Goal: Task Accomplishment & Management: Manage account settings

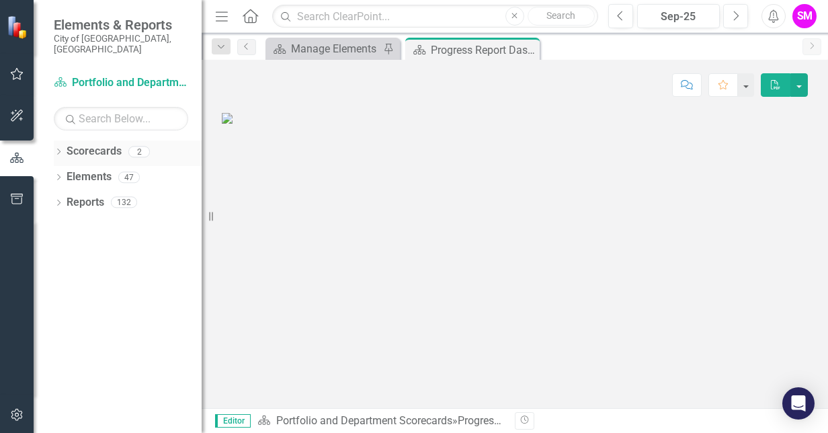
click at [59, 149] on icon "Dropdown" at bounding box center [58, 152] width 9 height 7
click at [94, 195] on link "Infrastructure Delivery" at bounding box center [138, 202] width 128 height 15
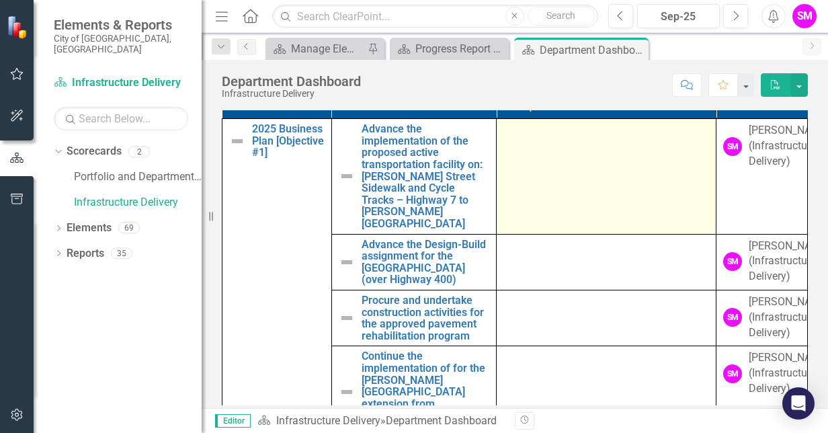
scroll to position [700, 0]
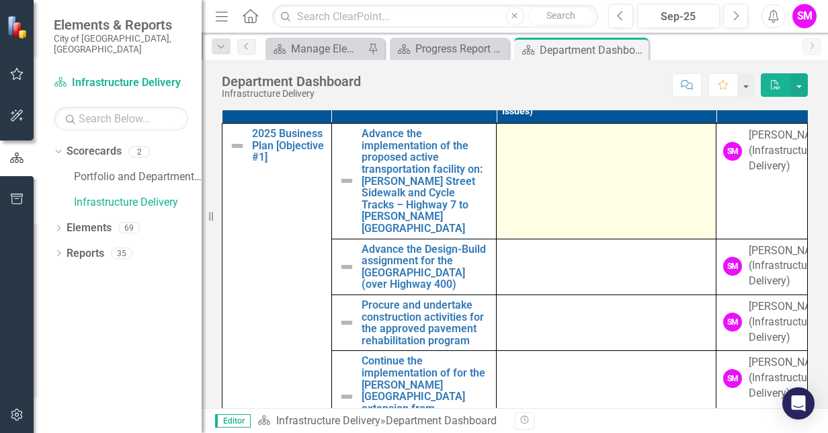
click at [530, 197] on td at bounding box center [607, 181] width 220 height 115
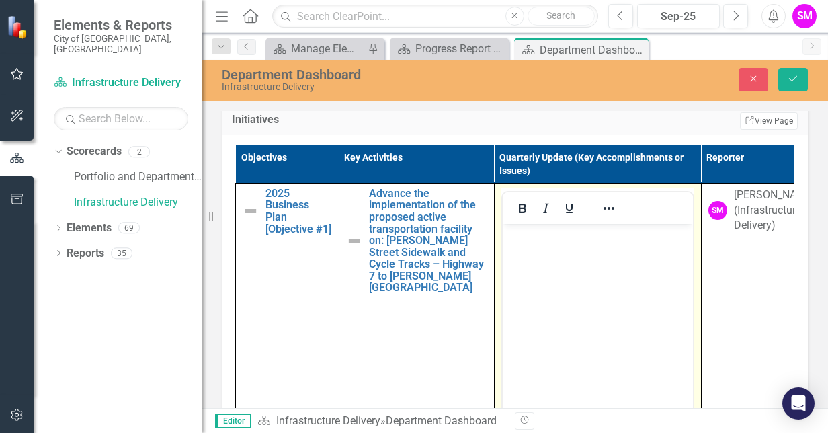
scroll to position [0, 0]
click at [535, 243] on body "Rich Text Area. Press ALT-0 for help." at bounding box center [597, 324] width 190 height 202
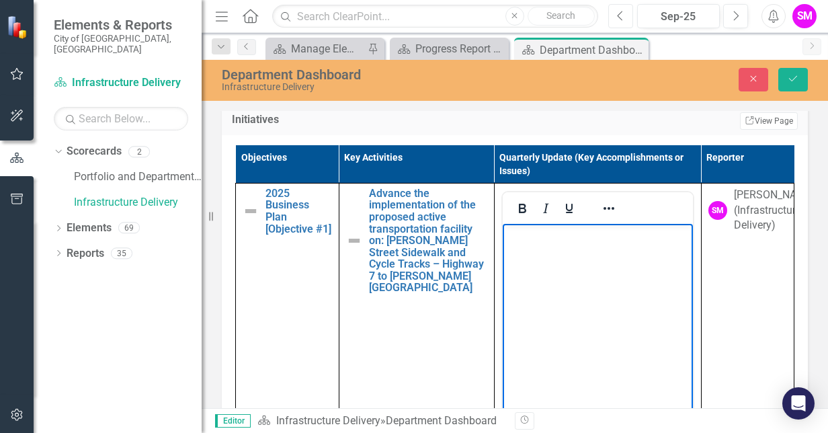
click at [623, 12] on icon "Previous" at bounding box center [620, 16] width 7 height 12
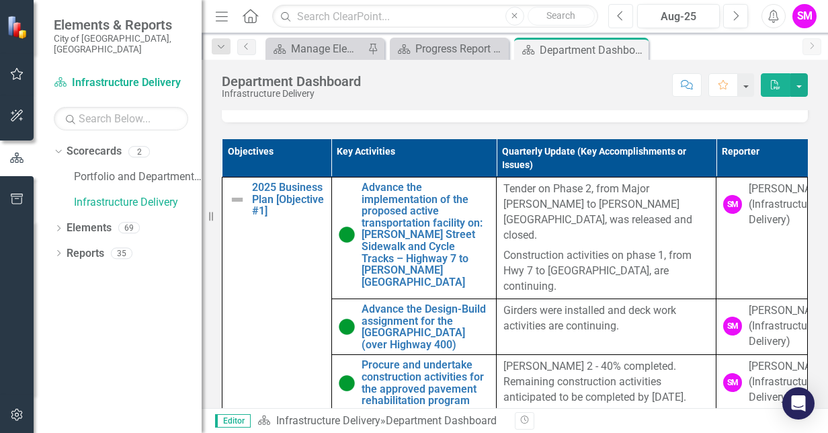
scroll to position [660, 0]
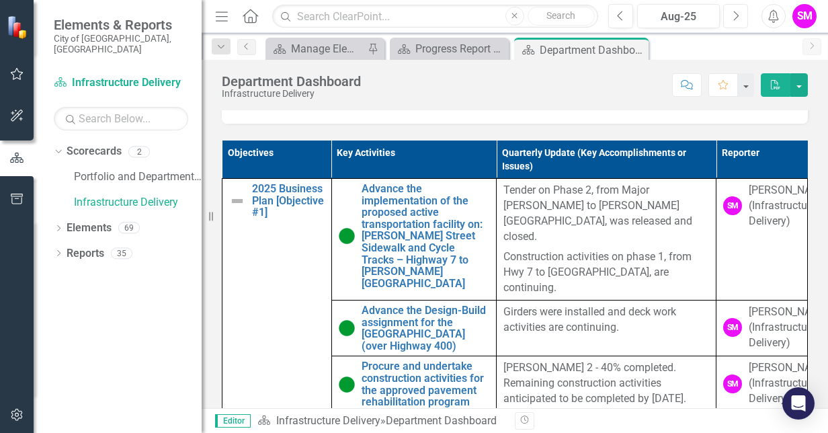
click at [727, 20] on button "Next" at bounding box center [735, 16] width 25 height 24
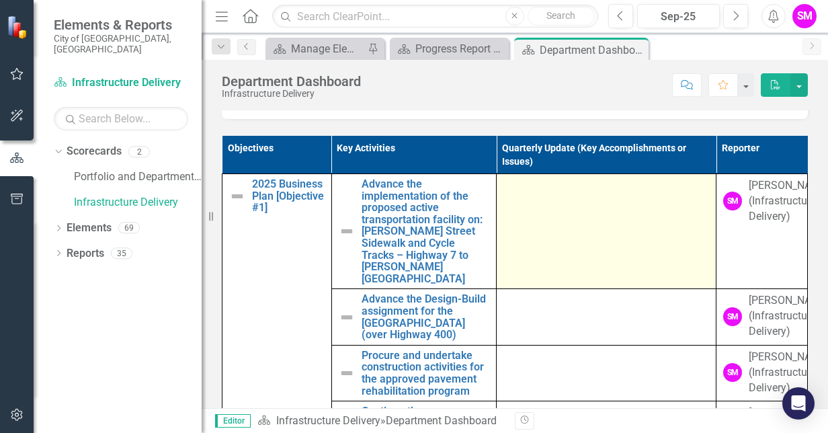
click at [538, 256] on td at bounding box center [607, 231] width 220 height 115
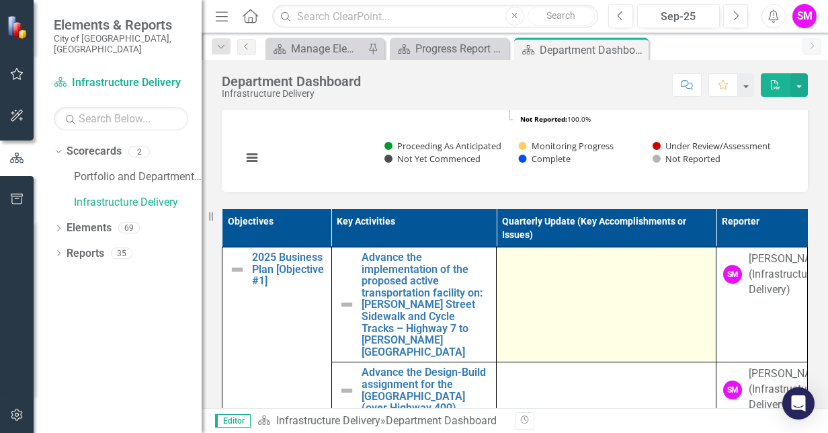
scroll to position [580, 0]
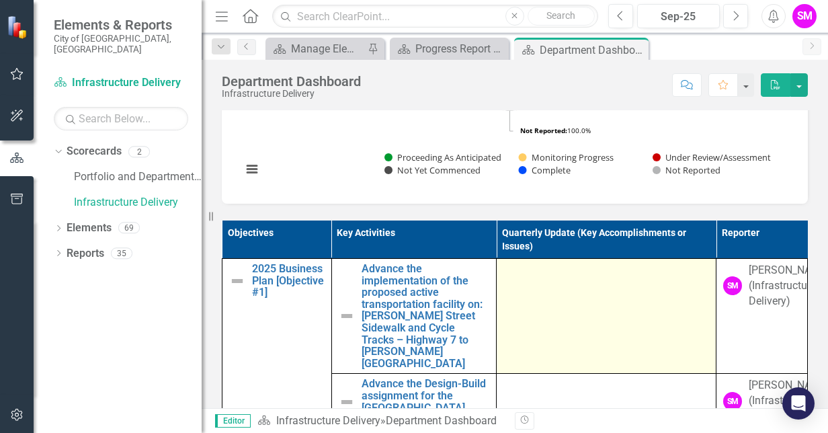
click at [519, 279] on div at bounding box center [607, 271] width 206 height 16
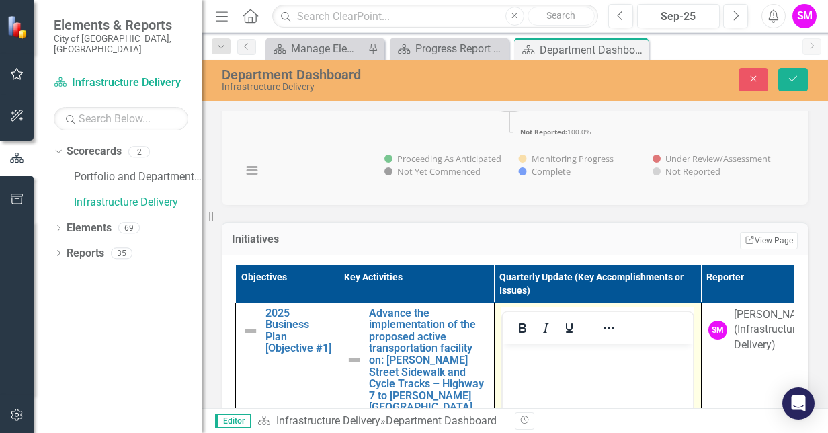
scroll to position [0, 0]
click at [525, 350] on p "Rich Text Area. Press ALT-0 for help." at bounding box center [598, 354] width 184 height 16
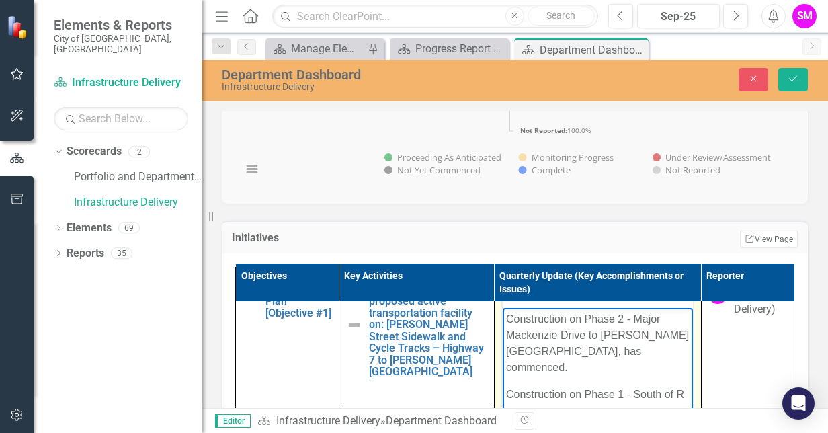
scroll to position [575, 0]
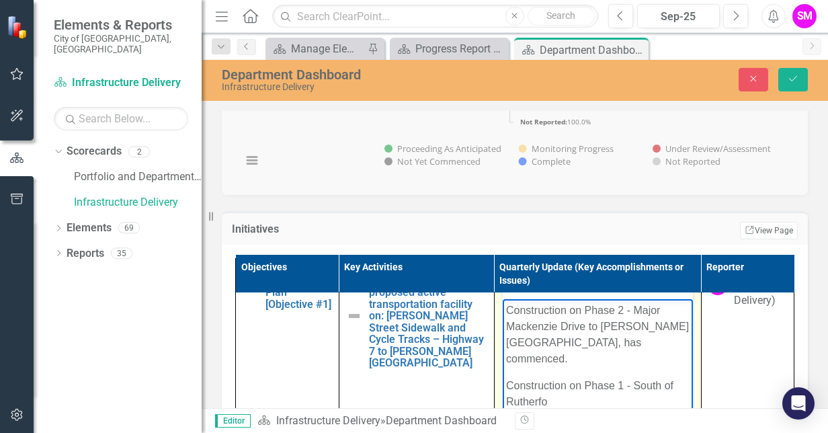
click at [633, 377] on p "Construction on Phase 1 - South of Rutherfo" at bounding box center [598, 393] width 184 height 32
drag, startPoint x: 505, startPoint y: 385, endPoint x: 548, endPoint y: 384, distance: 43.0
click at [548, 384] on p "Construction on Phase 1 - Hwy 7 to South of Rutherfo" at bounding box center [598, 393] width 184 height 32
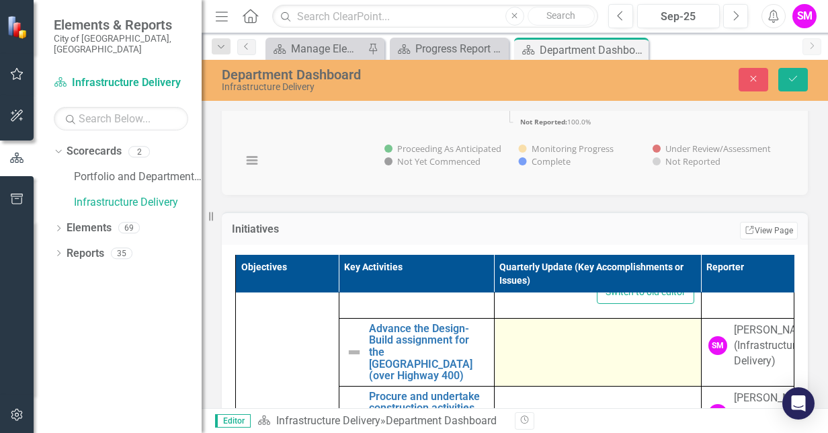
scroll to position [293, 0]
click at [542, 371] on td at bounding box center [597, 351] width 207 height 68
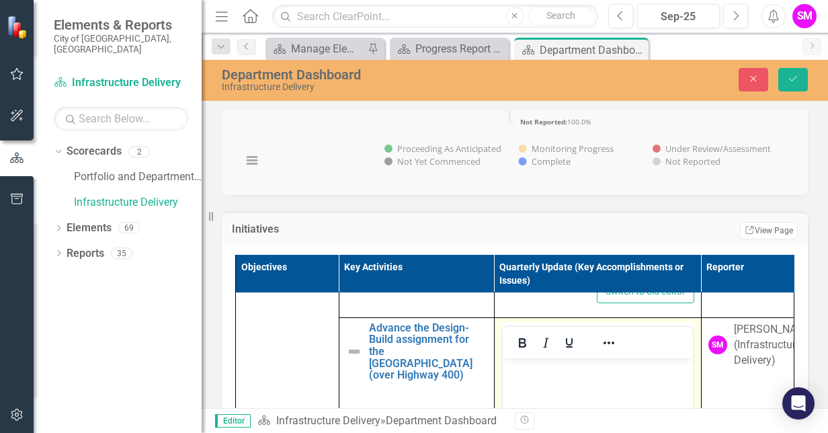
scroll to position [0, 0]
click at [544, 377] on p "Rich Text Area. Press ALT-0 for help." at bounding box center [598, 369] width 184 height 16
click at [625, 18] on button "Previous" at bounding box center [620, 16] width 25 height 24
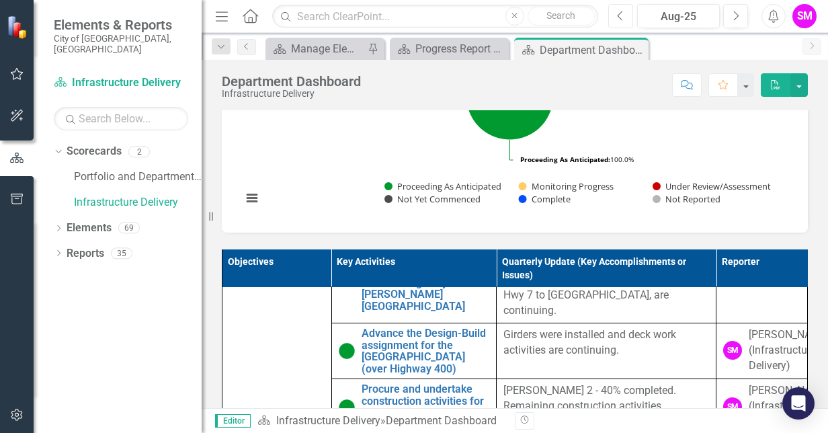
scroll to position [85, 0]
click at [736, 19] on icon "button" at bounding box center [736, 15] width 5 height 9
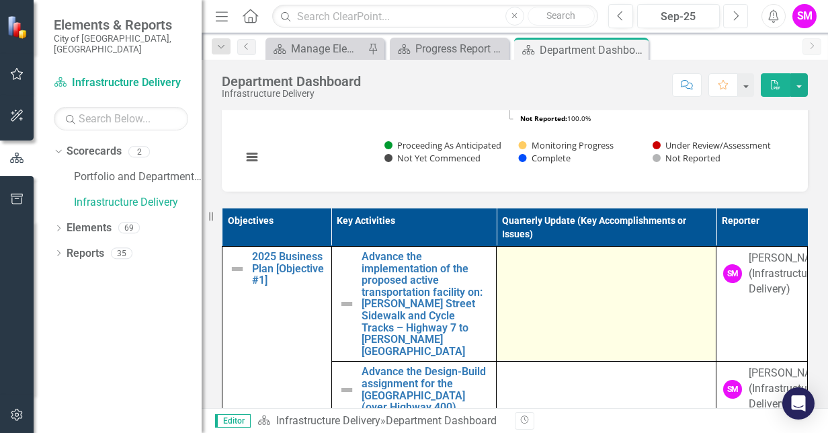
scroll to position [592, 0]
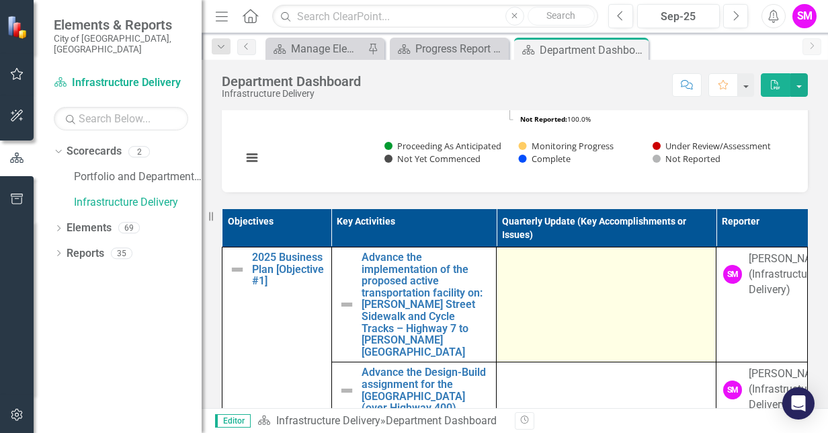
click at [566, 301] on td at bounding box center [607, 304] width 220 height 115
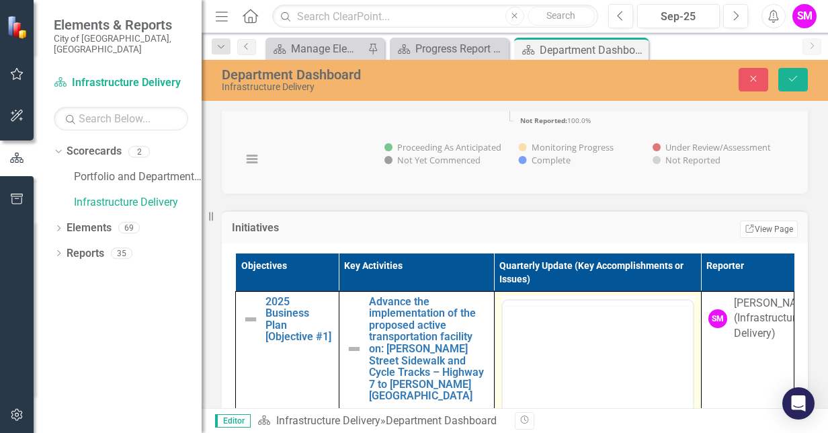
click at [566, 292] on th "Quarterly Update (Key Accomplishments or Issues)" at bounding box center [597, 272] width 207 height 38
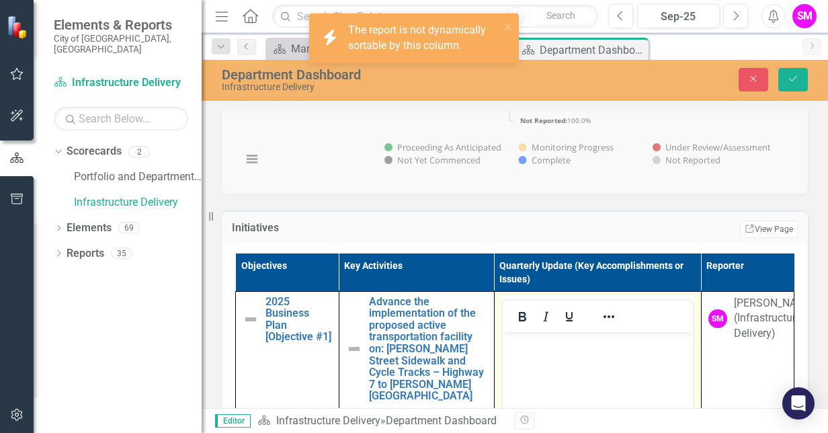
click at [539, 349] on p "Rich Text Area. Press ALT-0 for help." at bounding box center [598, 343] width 184 height 16
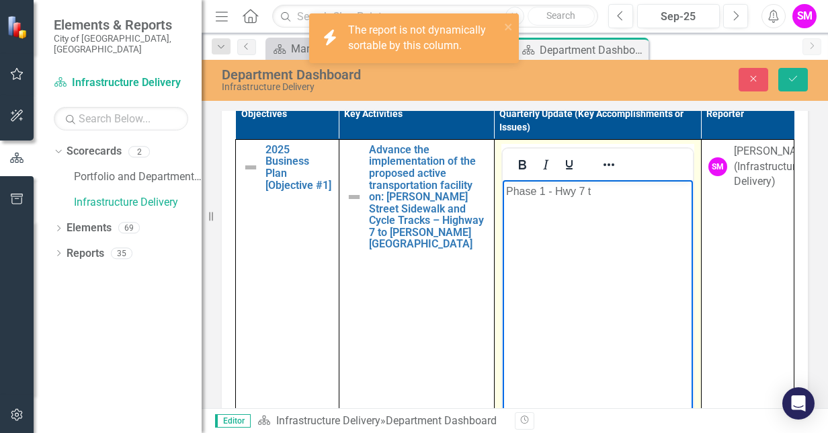
scroll to position [713, 0]
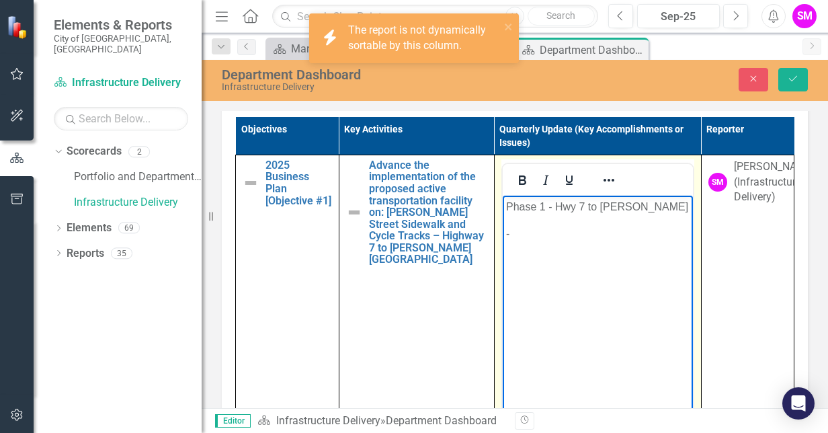
click at [616, 207] on p "Phase 1 - Hwy 7 to [PERSON_NAME]" at bounding box center [598, 206] width 184 height 16
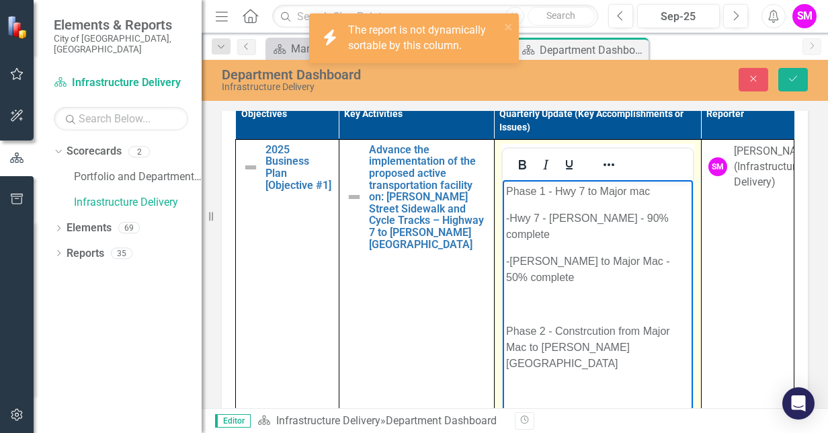
scroll to position [697, 0]
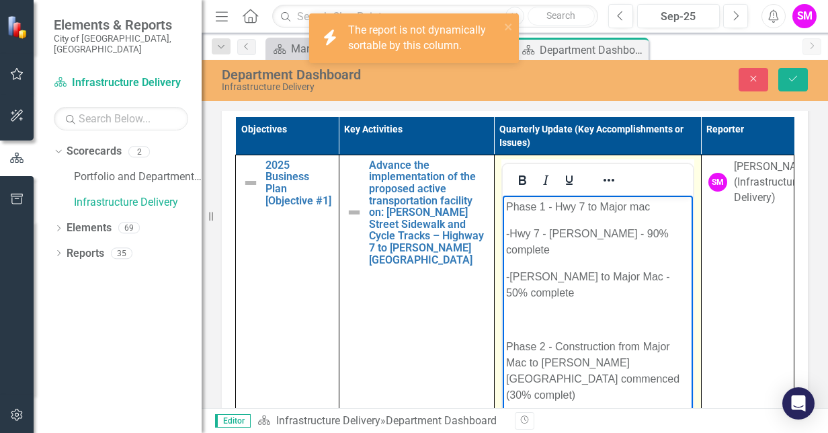
click at [545, 311] on p "Rich Text Area. Press ALT-0 for help." at bounding box center [598, 319] width 184 height 16
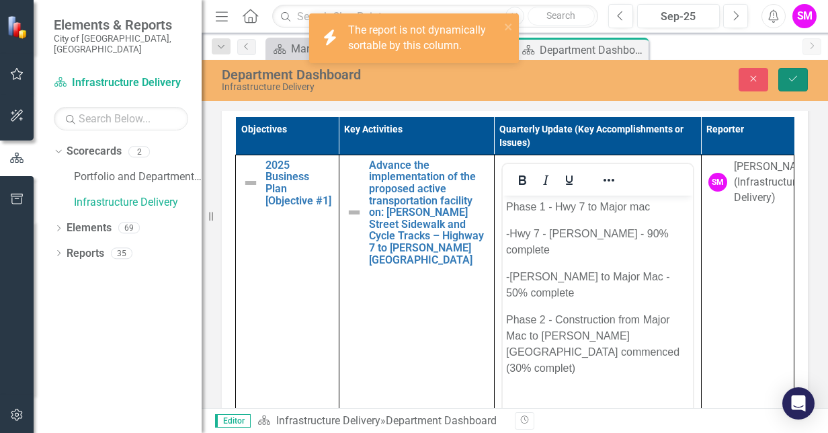
click at [795, 84] on button "Save" at bounding box center [794, 80] width 30 height 24
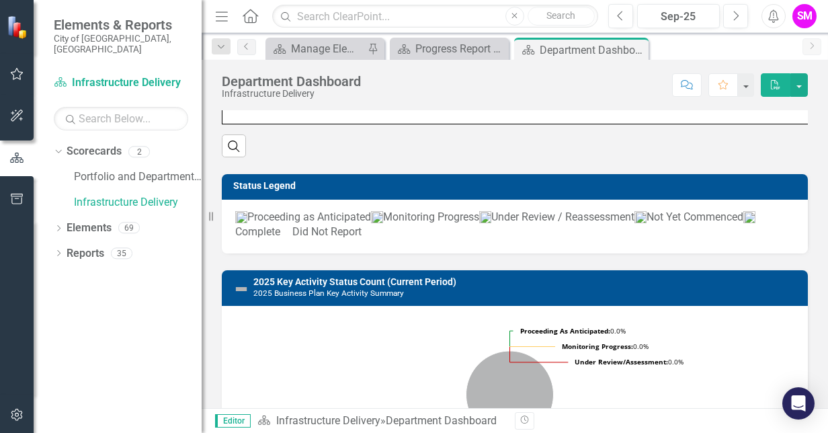
scroll to position [253, 0]
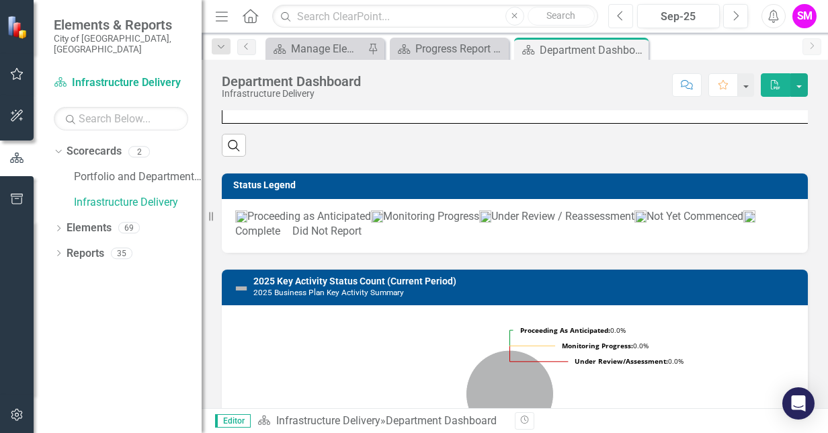
click at [624, 12] on icon "Previous" at bounding box center [620, 16] width 7 height 12
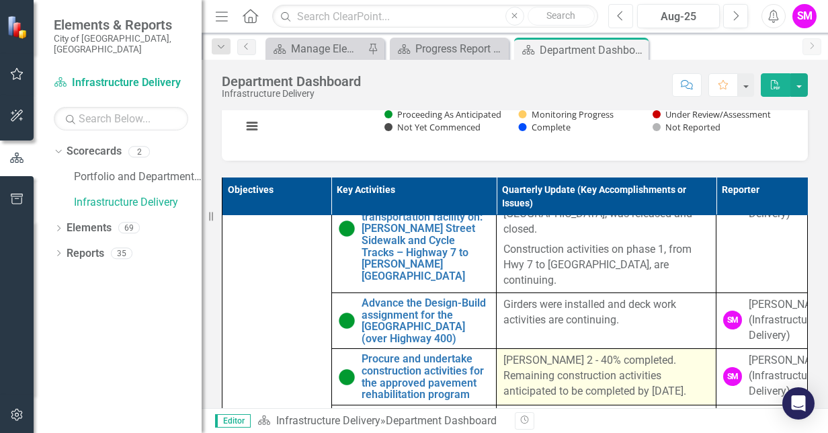
scroll to position [44, 0]
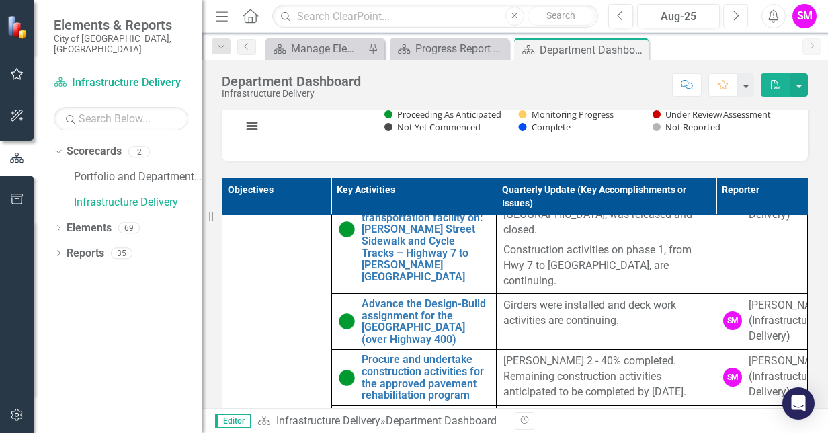
click at [737, 15] on icon "Next" at bounding box center [735, 16] width 7 height 12
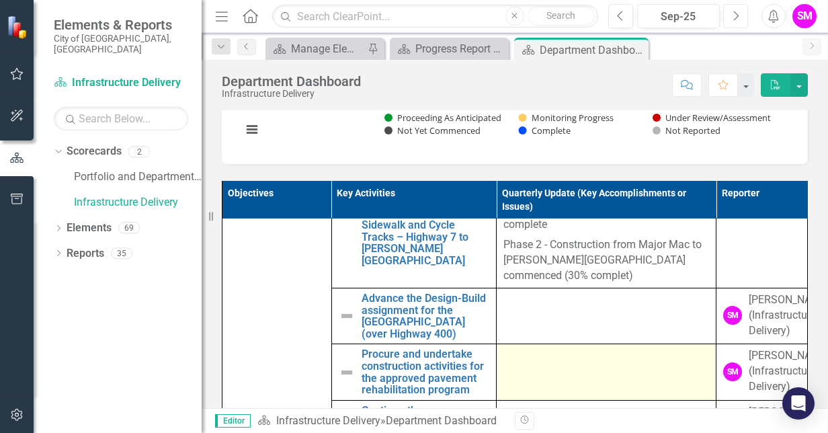
scroll to position [63, 0]
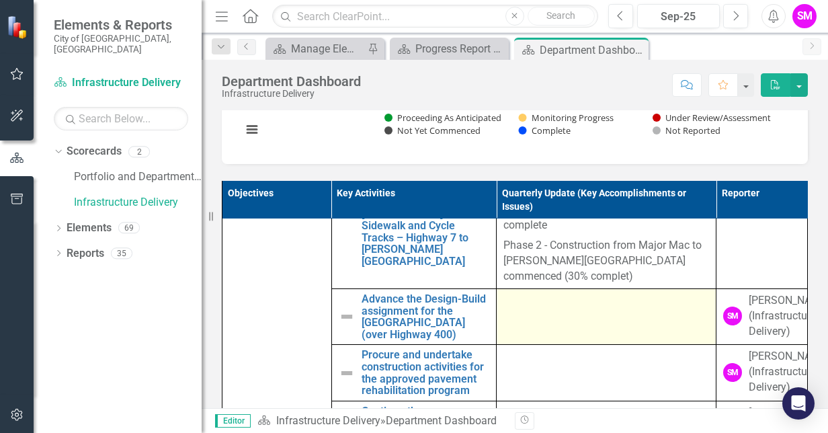
click at [535, 345] on td at bounding box center [607, 317] width 220 height 56
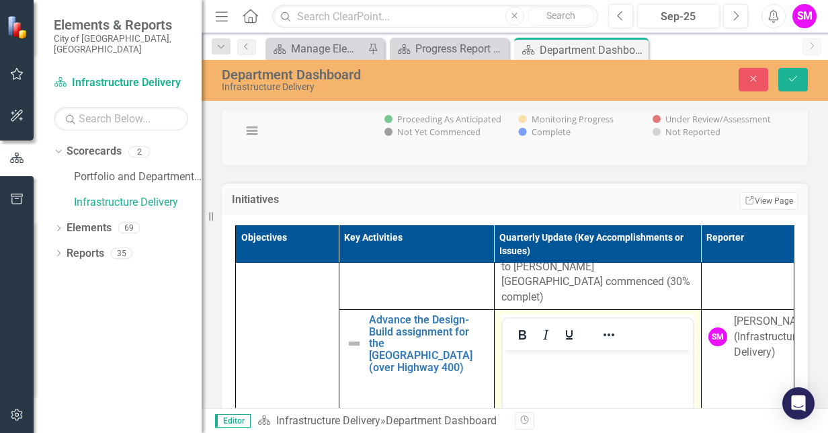
scroll to position [117, 0]
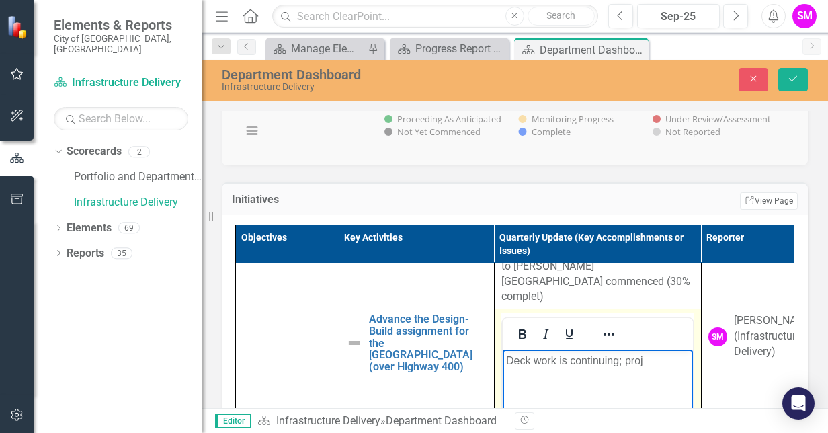
scroll to position [589, 0]
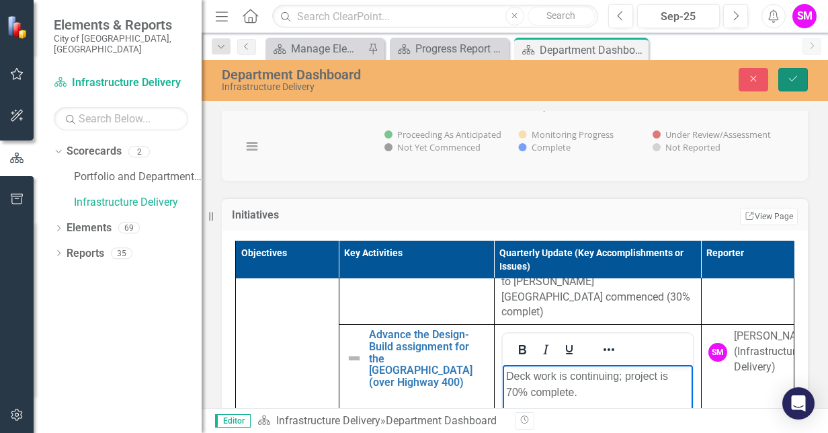
click at [799, 83] on icon "Save" at bounding box center [793, 78] width 12 height 9
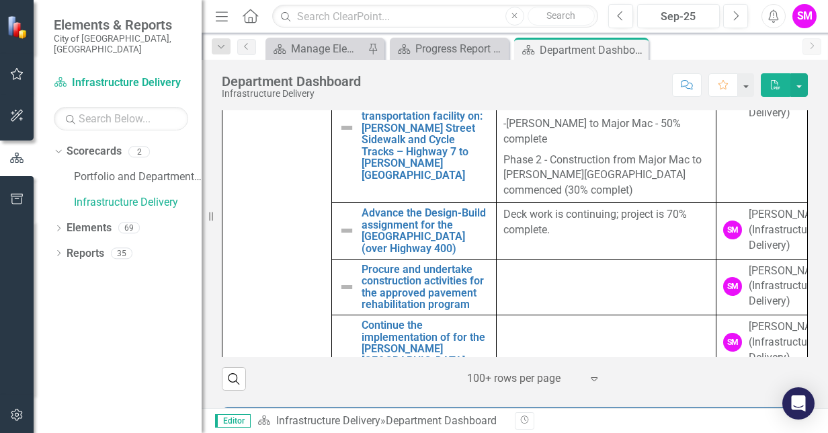
scroll to position [738, 0]
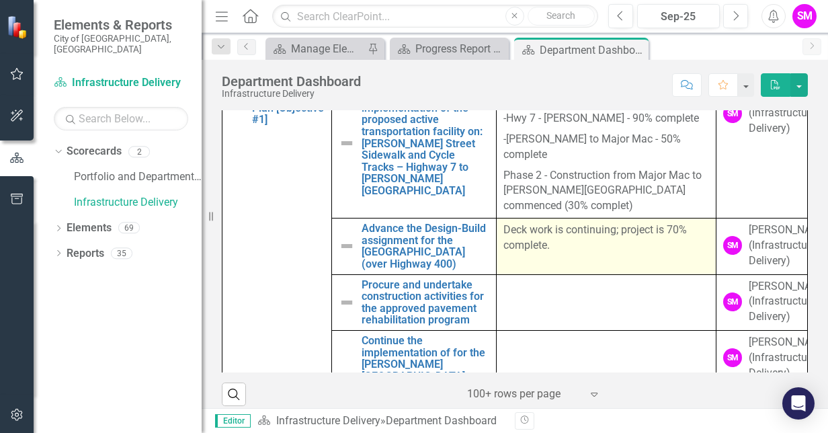
click at [512, 259] on td "Deck work is continuing; project is 70% complete." at bounding box center [607, 247] width 220 height 56
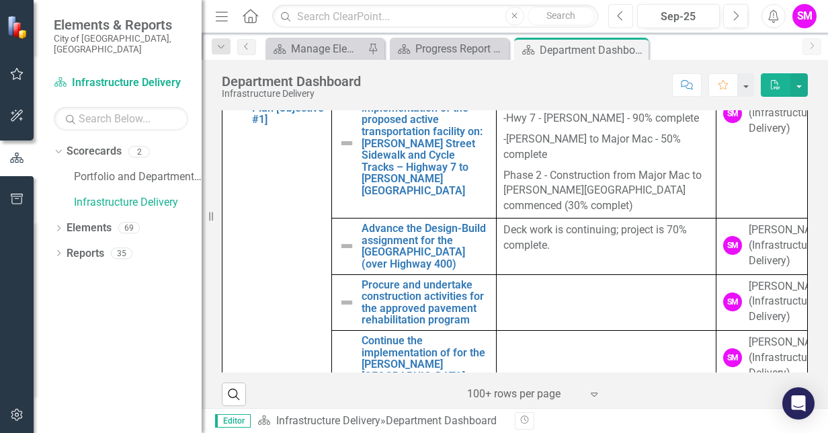
click at [623, 11] on icon "Previous" at bounding box center [620, 16] width 7 height 12
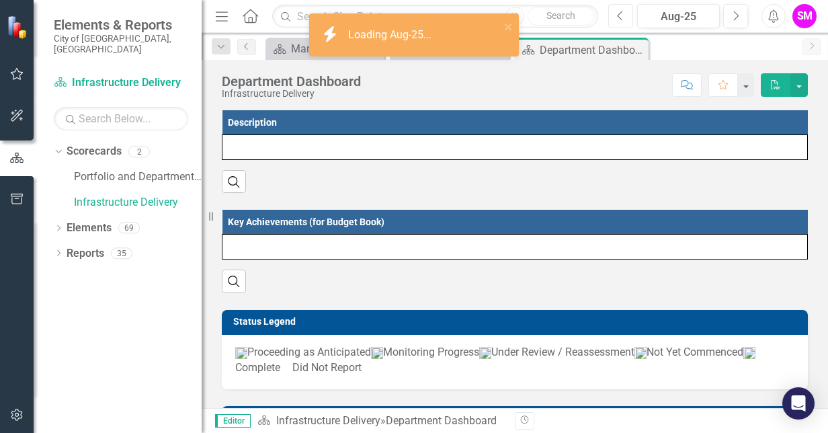
drag, startPoint x: 623, startPoint y: 11, endPoint x: 511, endPoint y: 261, distance: 273.9
click at [511, 261] on div "Menu Home Search Close Search Previous Aug-25 Next Alerts SM User Edit Profile …" at bounding box center [515, 216] width 627 height 433
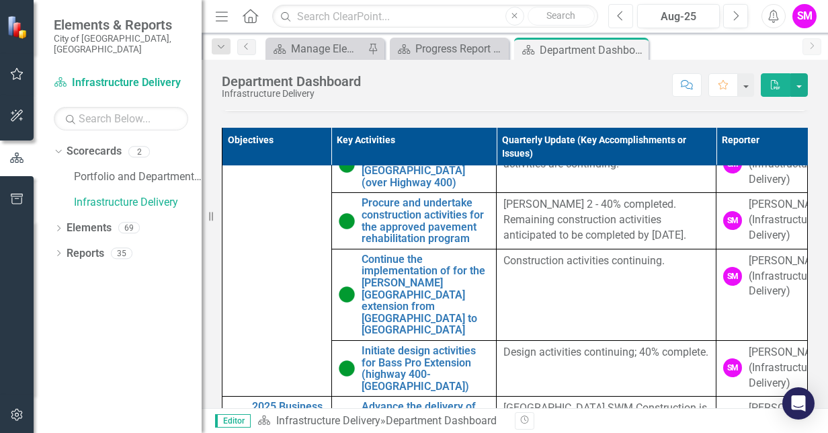
scroll to position [138, 0]
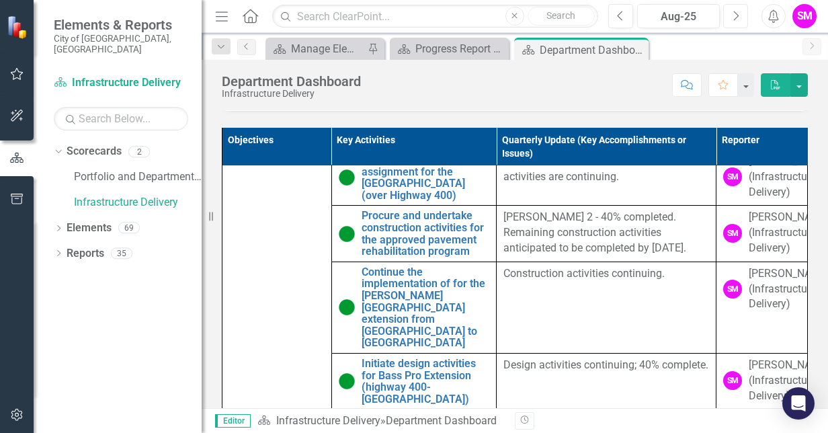
click at [738, 14] on icon "Next" at bounding box center [735, 16] width 7 height 12
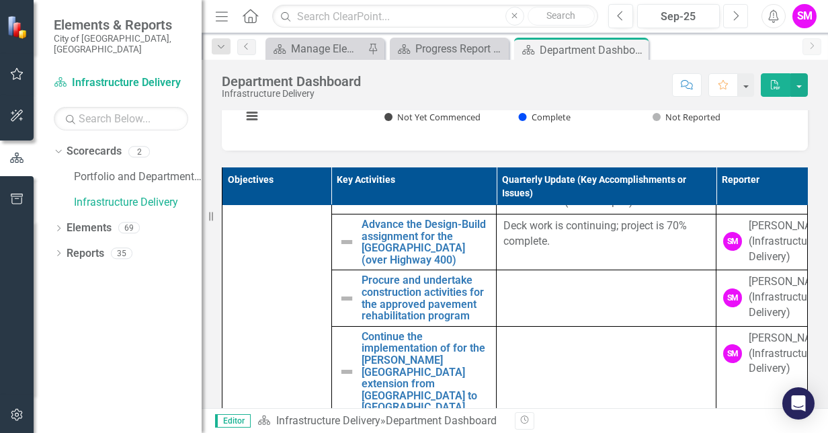
scroll to position [125, 0]
click at [564, 325] on td at bounding box center [607, 297] width 220 height 56
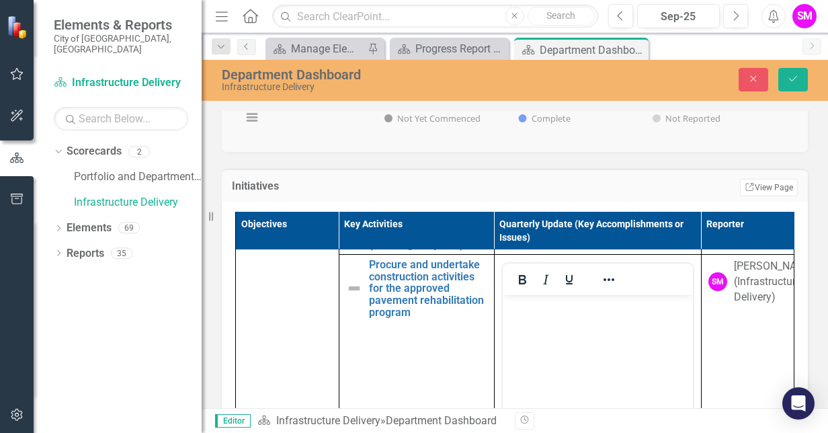
scroll to position [229, 0]
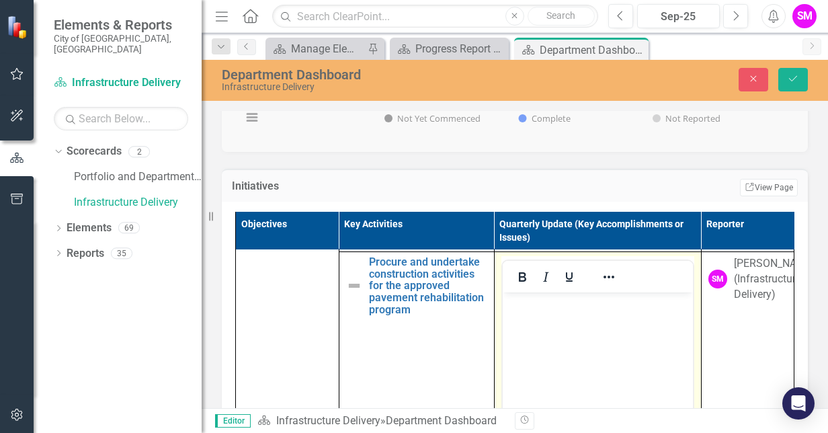
click at [525, 317] on body "Rich Text Area. Press ALT-0 for help." at bounding box center [597, 393] width 190 height 202
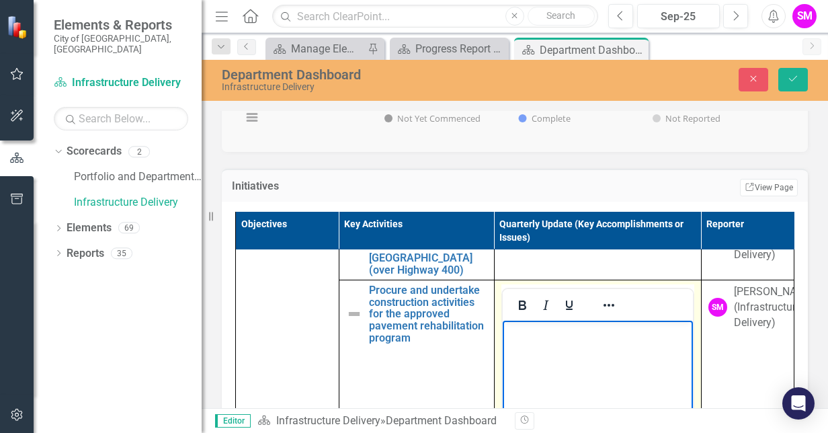
scroll to position [618, 0]
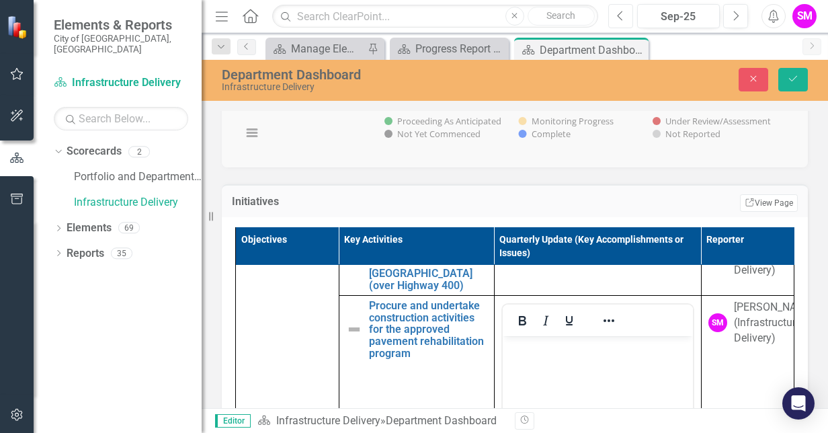
click at [620, 16] on icon "Previous" at bounding box center [620, 16] width 7 height 12
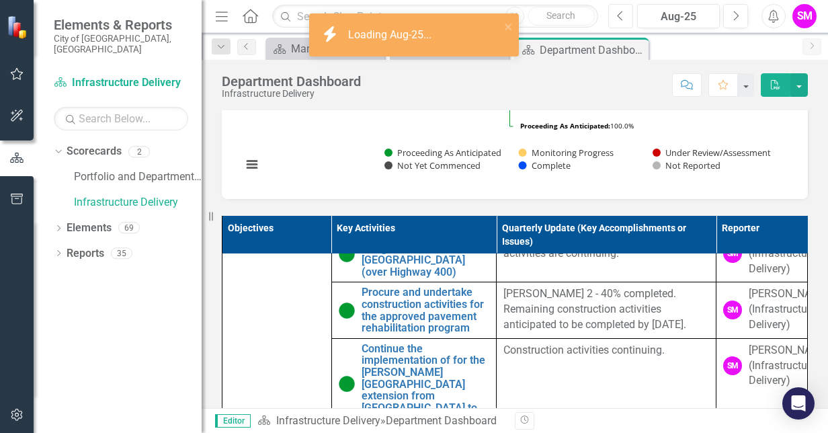
scroll to position [148, 0]
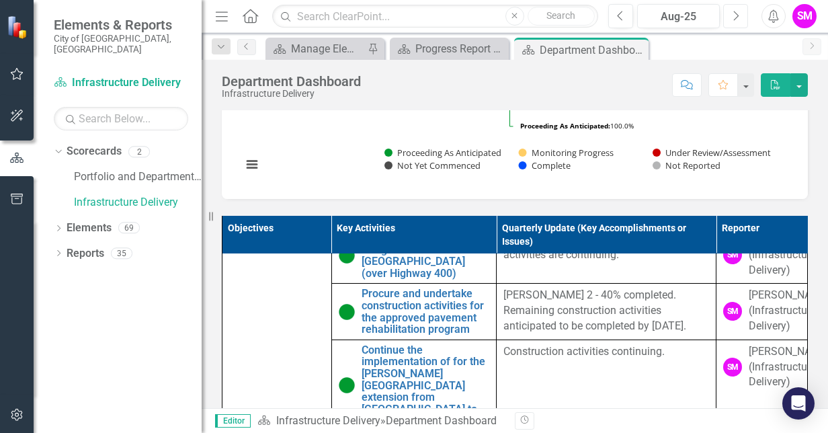
click at [731, 13] on button "Next" at bounding box center [735, 16] width 25 height 24
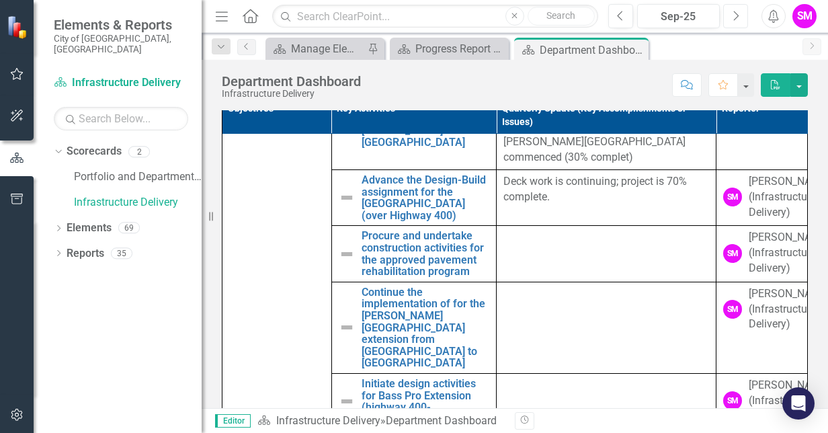
scroll to position [89, 0]
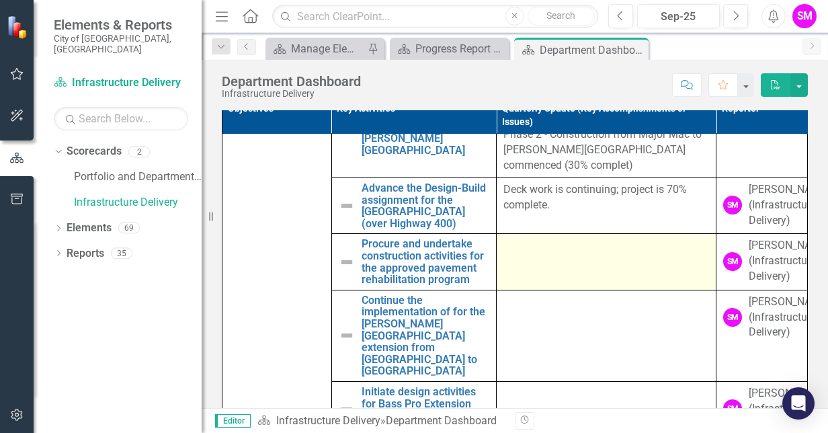
click at [594, 290] on td at bounding box center [607, 262] width 220 height 56
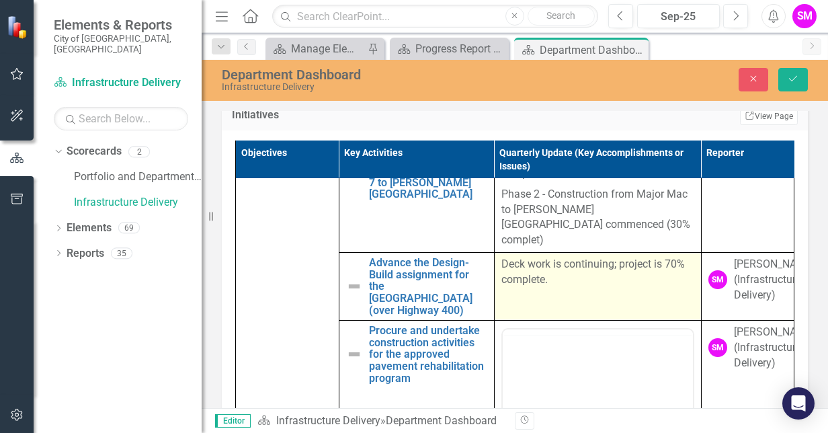
scroll to position [0, 0]
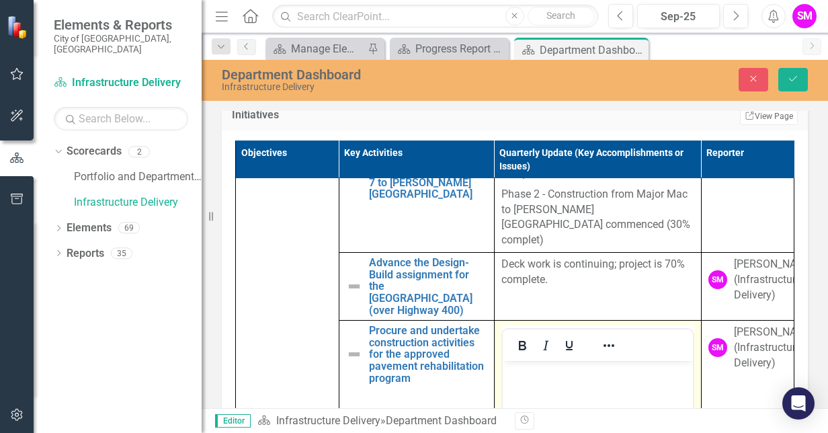
click at [526, 380] on p "Rich Text Area. Press ALT-0 for help." at bounding box center [598, 372] width 184 height 16
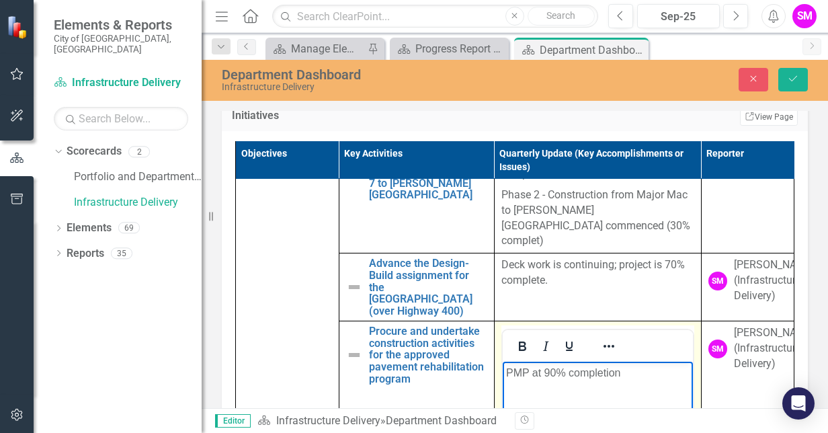
click at [529, 371] on p "PMP at 90% completion" at bounding box center [598, 373] width 184 height 16
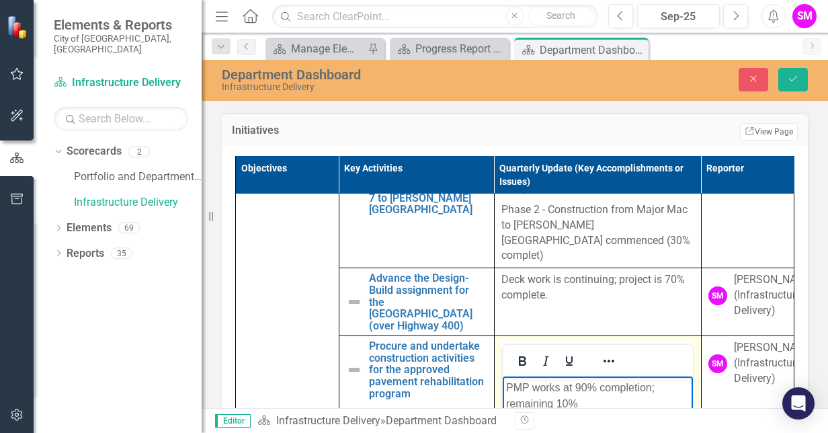
click at [603, 403] on p "PMP works at 90% completion; remaining 10%" at bounding box center [598, 396] width 184 height 32
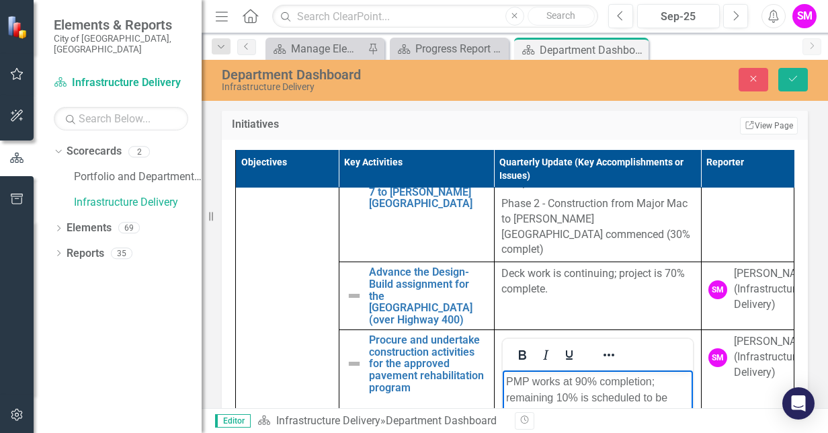
scroll to position [696, 0]
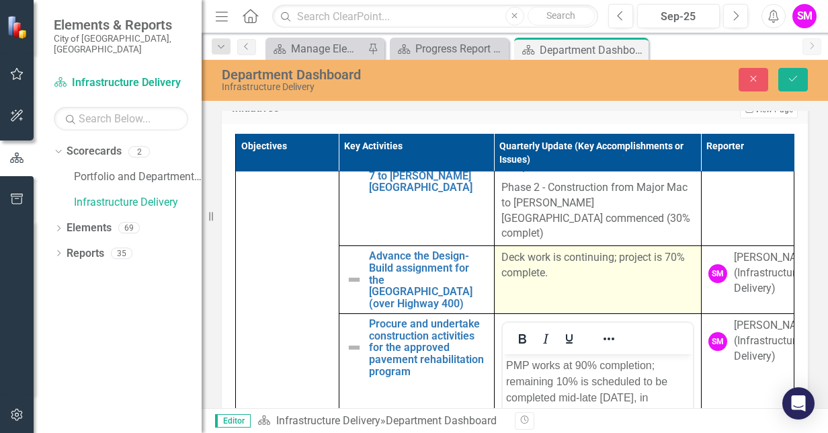
click at [543, 250] on p "Deck work is continuing; project is 70% complete." at bounding box center [598, 265] width 193 height 31
click at [506, 250] on p "Deck work is continuing; project is 70% complete." at bounding box center [598, 265] width 193 height 31
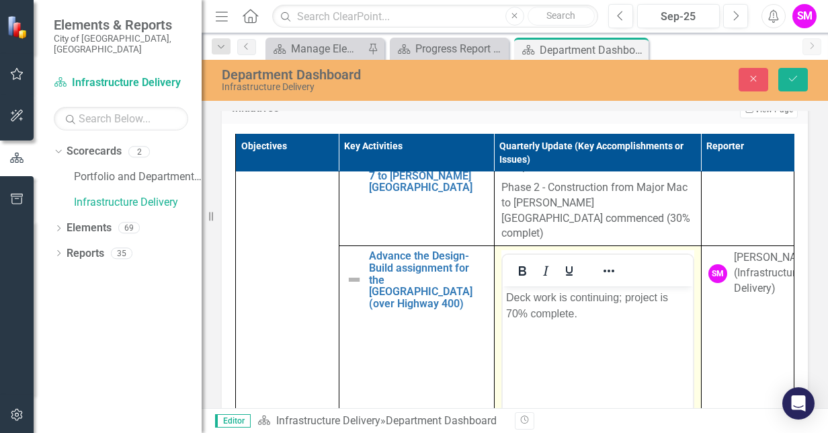
scroll to position [0, 0]
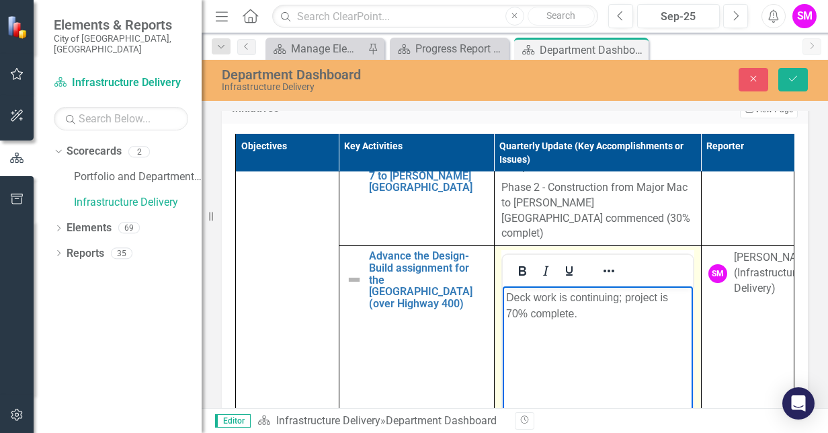
click at [535, 297] on p "Deck work is continuing; project is 70% complete." at bounding box center [598, 306] width 184 height 32
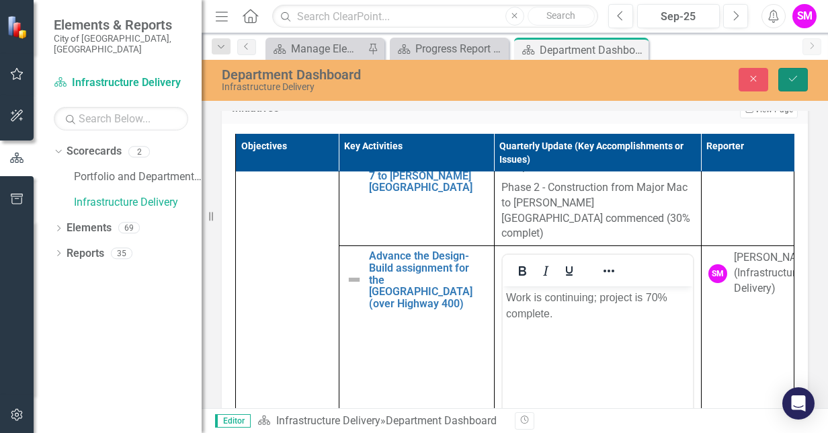
click at [798, 84] on button "Save" at bounding box center [794, 80] width 30 height 24
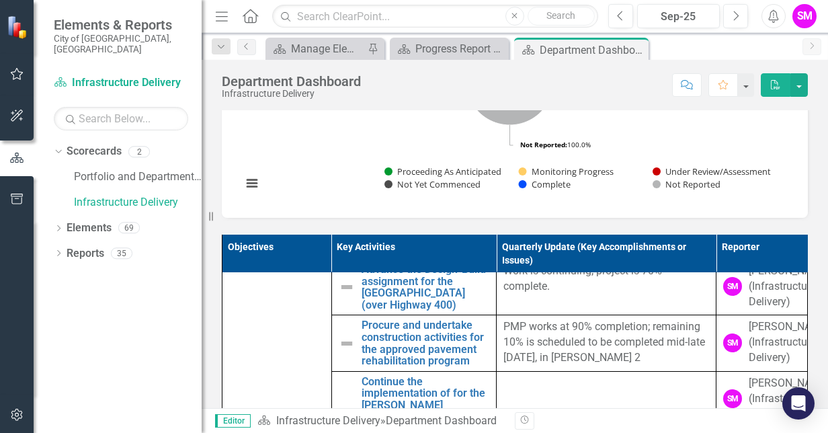
scroll to position [169, 0]
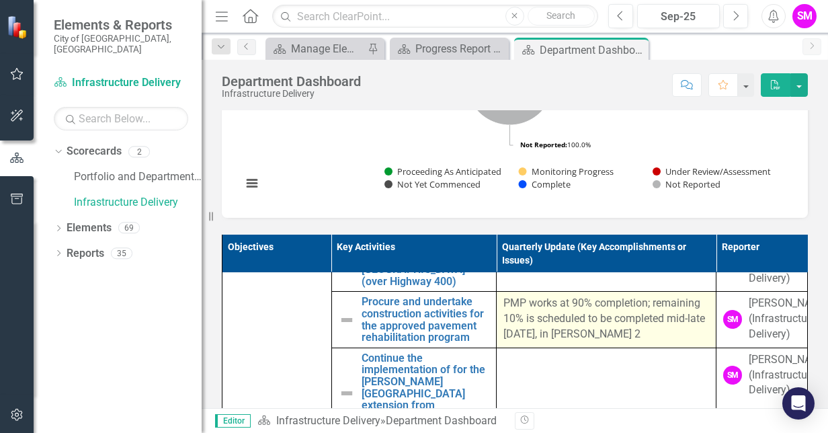
click at [628, 342] on p "PMP works at 90% completion; remaining 10% is scheduled to be completed mid-lat…" at bounding box center [607, 319] width 206 height 46
click at [633, 342] on p "PMP works at 90% completion; remaining 10% is scheduled to be completed mid-lat…" at bounding box center [607, 319] width 206 height 46
click at [625, 342] on p "PMP works at 90% completion; remaining 10% is scheduled to be completed mid-lat…" at bounding box center [607, 319] width 206 height 46
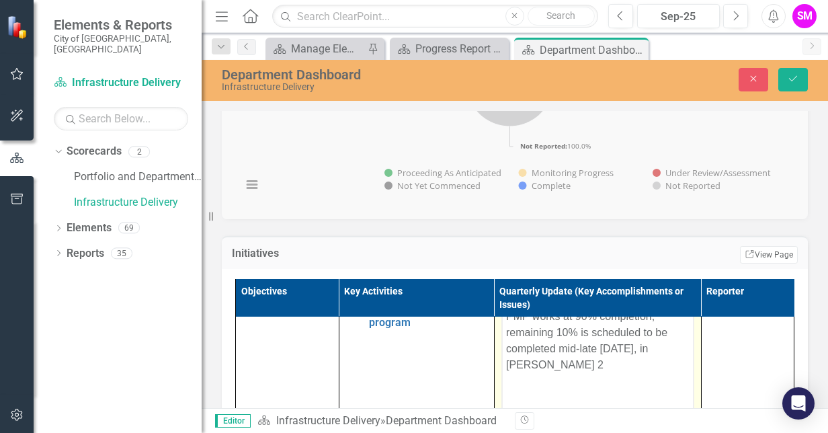
scroll to position [275, 0]
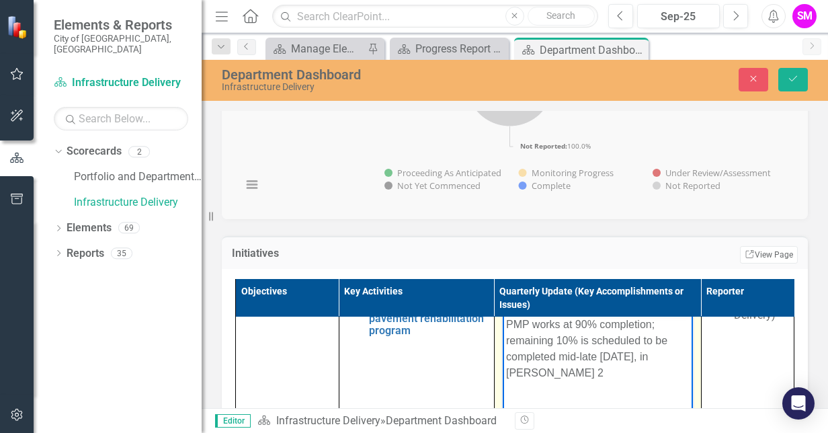
click at [638, 372] on p "PMP works at 90% completion; remaining 10% is scheduled to be completed mid-lat…" at bounding box center [598, 349] width 184 height 65
click at [795, 81] on icon "Save" at bounding box center [793, 78] width 12 height 9
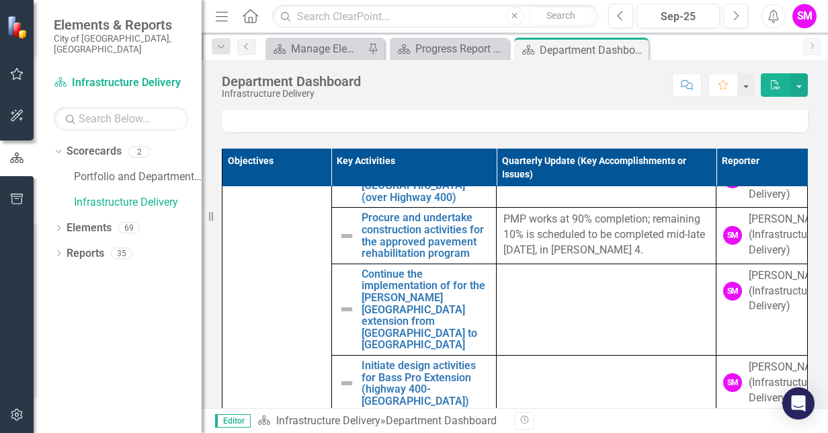
scroll to position [167, 0]
click at [629, 15] on button "Previous" at bounding box center [620, 16] width 25 height 24
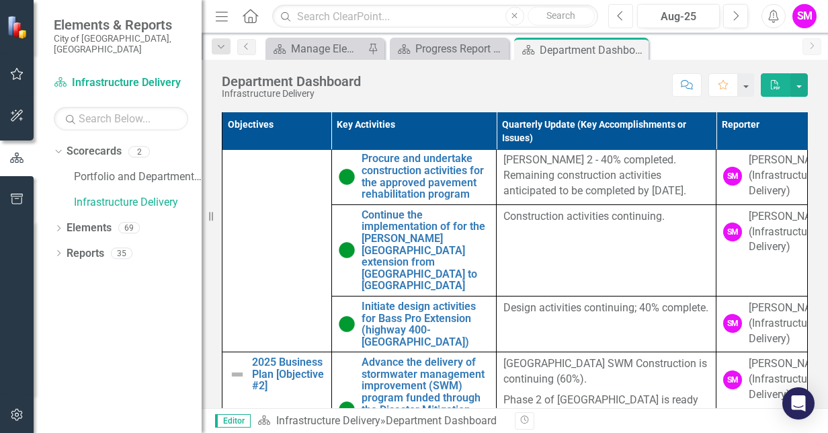
scroll to position [181, 0]
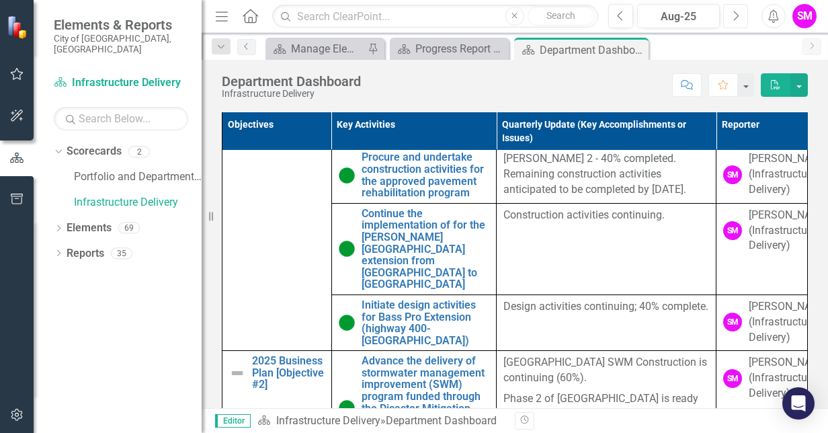
click at [735, 19] on icon "button" at bounding box center [736, 15] width 5 height 9
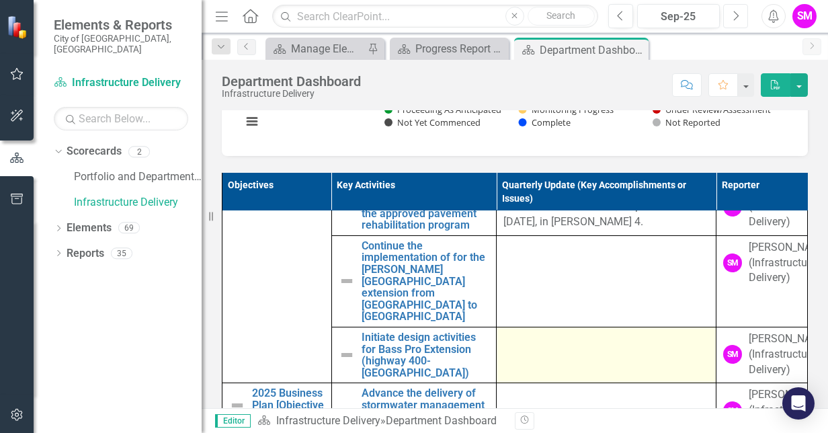
scroll to position [219, 0]
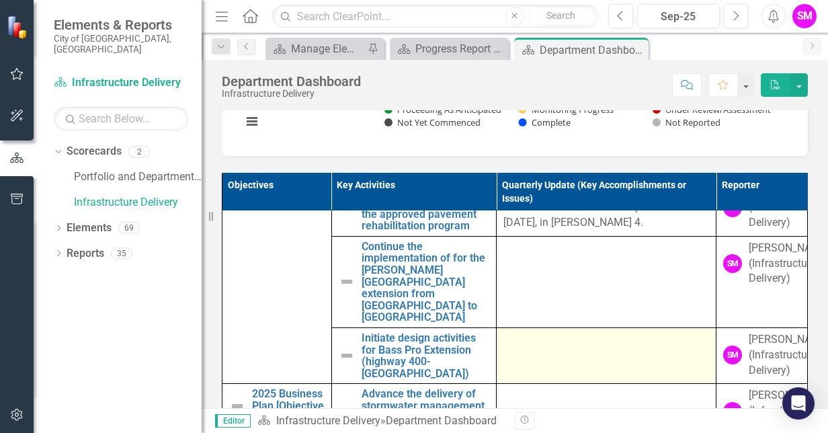
click at [573, 311] on td at bounding box center [607, 281] width 220 height 91
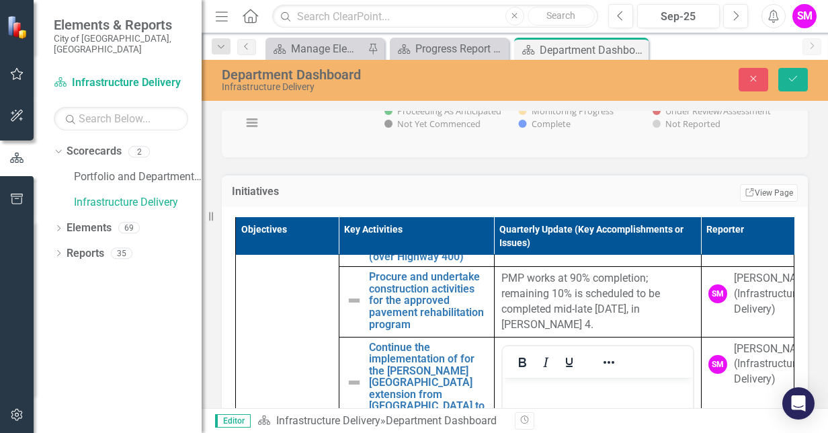
scroll to position [0, 0]
click at [530, 385] on p "Rich Text Area. Press ALT-0 for help." at bounding box center [598, 389] width 184 height 16
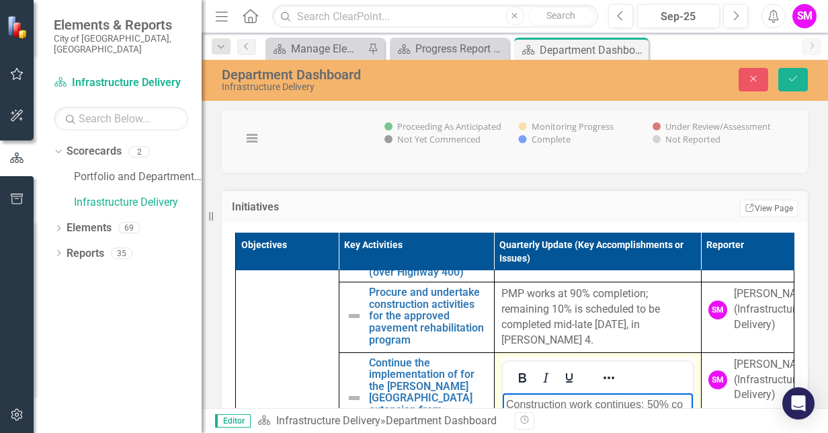
scroll to position [603, 0]
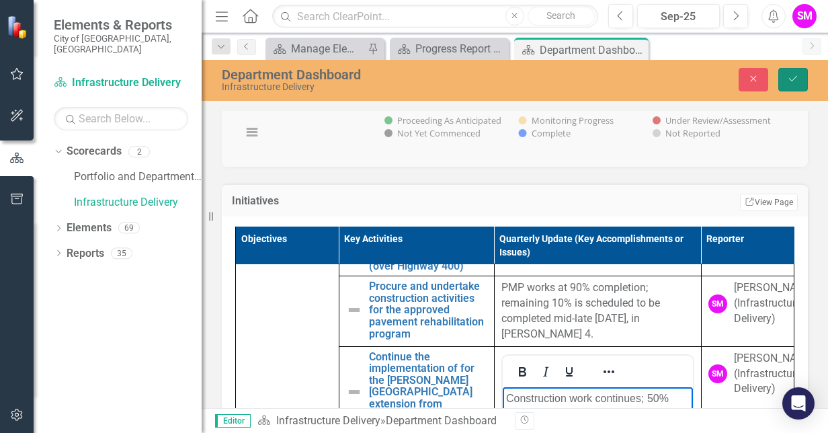
click at [797, 75] on icon "Save" at bounding box center [793, 78] width 12 height 9
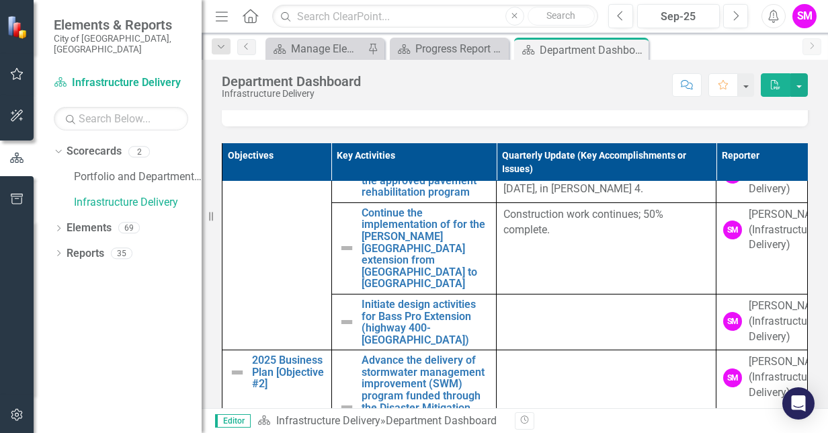
scroll to position [224, 0]
click at [629, 17] on button "Previous" at bounding box center [620, 16] width 25 height 24
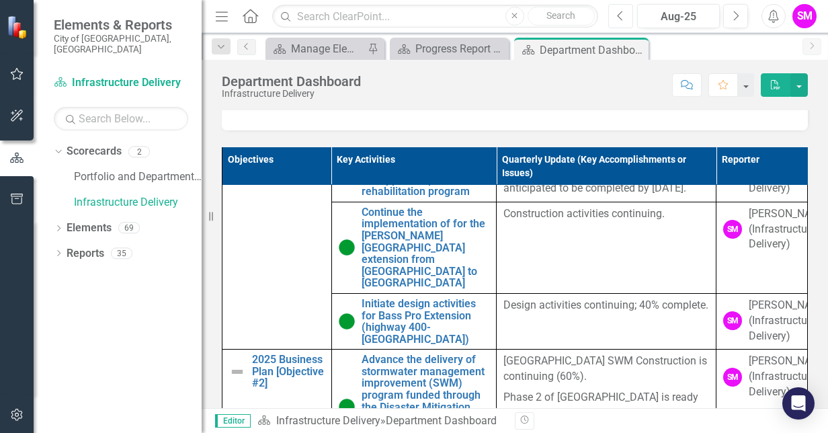
scroll to position [218, 0]
click at [738, 15] on icon "button" at bounding box center [736, 15] width 5 height 9
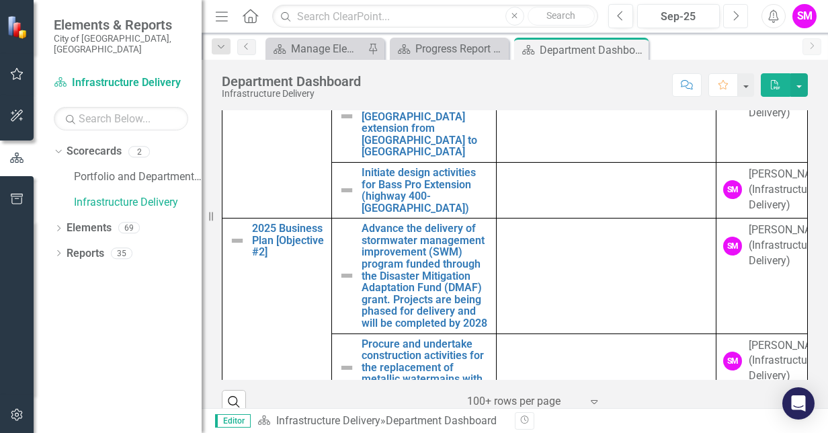
scroll to position [748, 0]
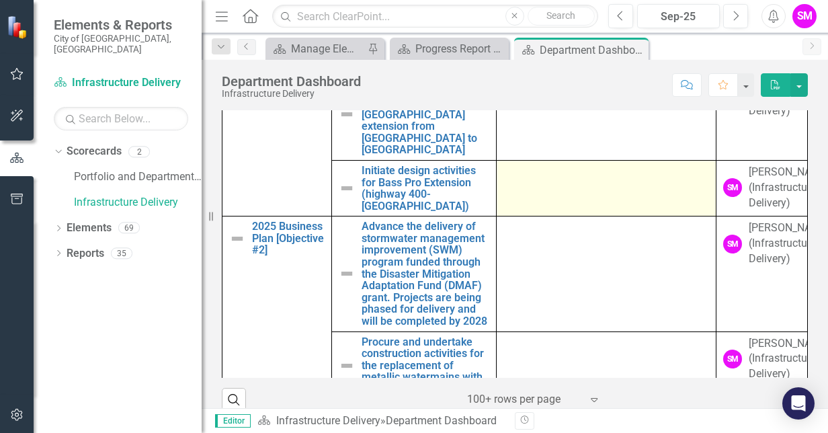
click at [588, 216] on td at bounding box center [607, 188] width 220 height 56
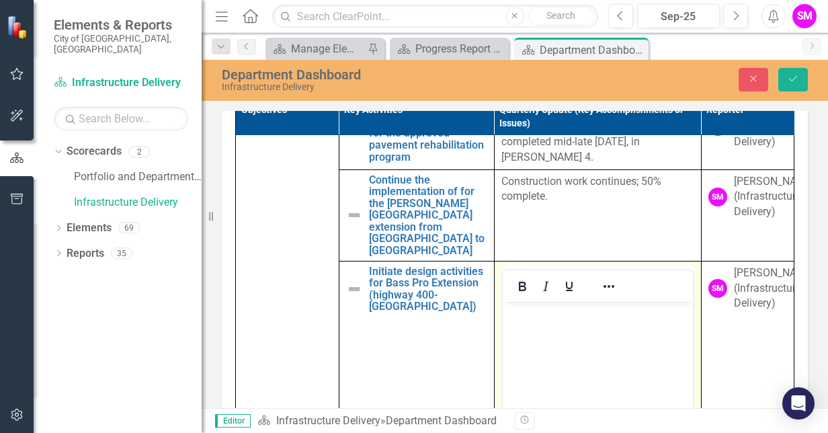
scroll to position [0, 0]
click at [529, 320] on p "Rich Text Area. Press ALT-0 for help." at bounding box center [598, 313] width 184 height 16
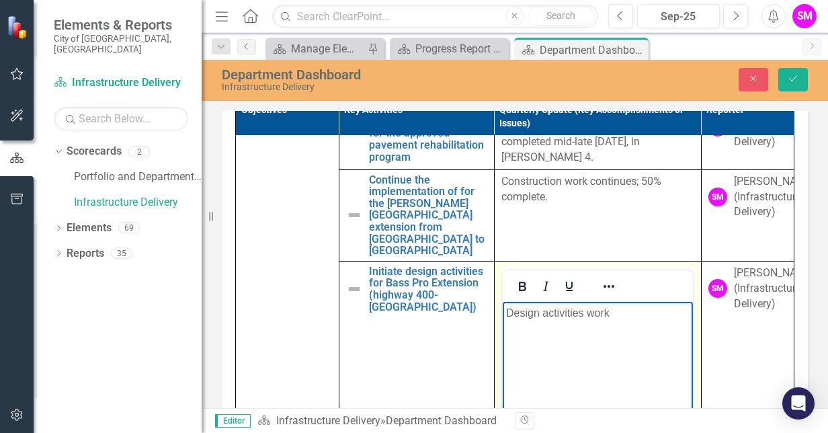
scroll to position [717, 0]
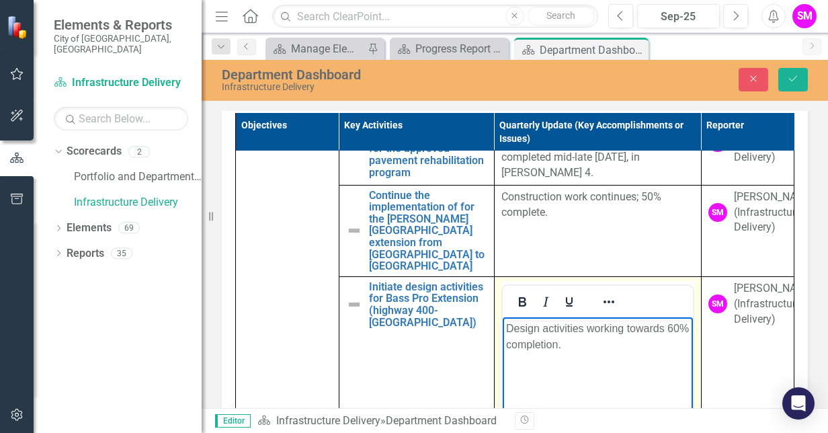
click at [584, 328] on p "Design activities working towards 60% completion." at bounding box center [598, 336] width 184 height 32
click at [630, 350] on p "Design activities continuing, working towards 60% completion." at bounding box center [598, 336] width 184 height 32
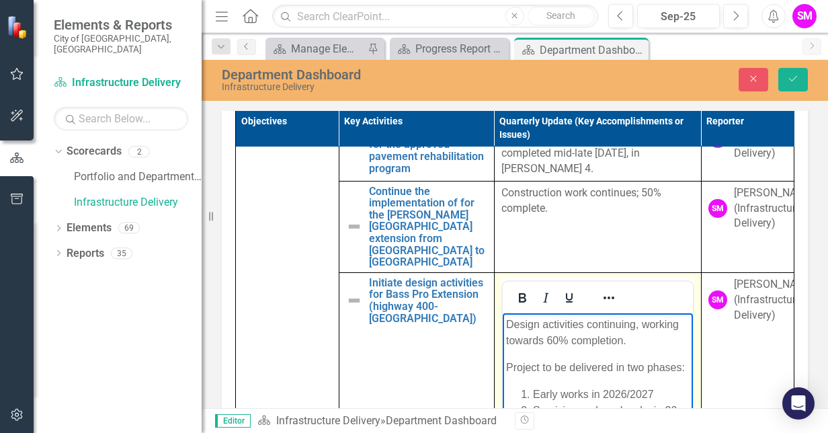
scroll to position [737, 0]
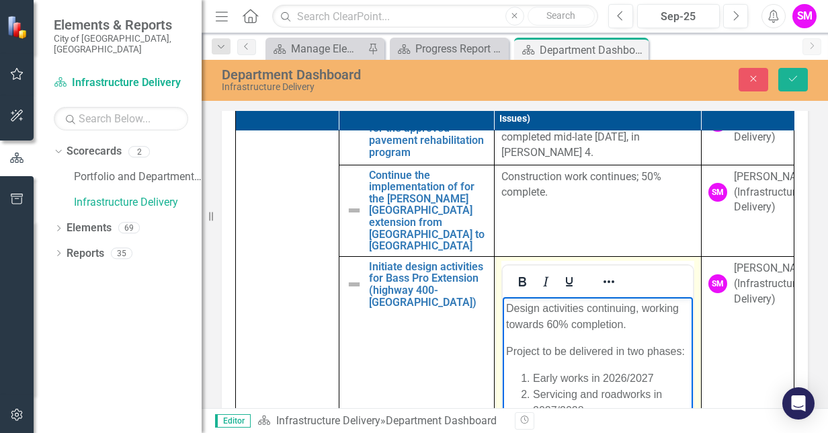
click at [652, 411] on li "Servicing and roadworks in 2027/2028" at bounding box center [610, 402] width 157 height 32
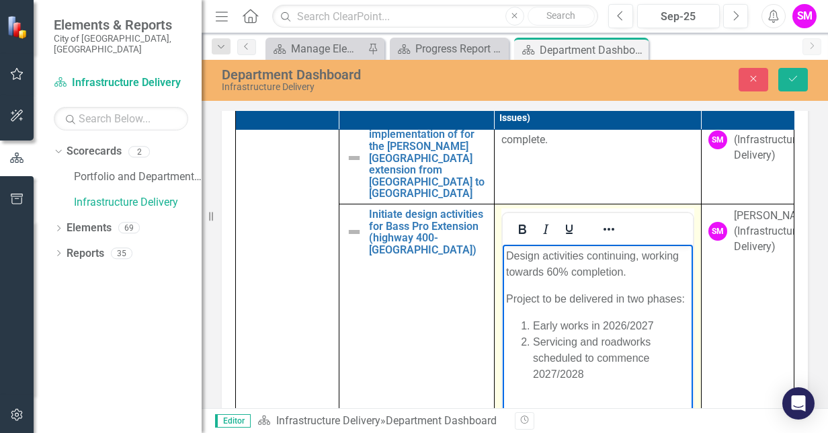
scroll to position [319, 0]
click at [586, 381] on li "Servicing and roadworks scheduled to commence in 2027/2028" at bounding box center [610, 357] width 157 height 48
click at [587, 381] on li "Servicing and roadworks scheduled to commence in 2027/2028" at bounding box center [610, 357] width 157 height 48
click at [793, 77] on icon "Save" at bounding box center [793, 78] width 12 height 9
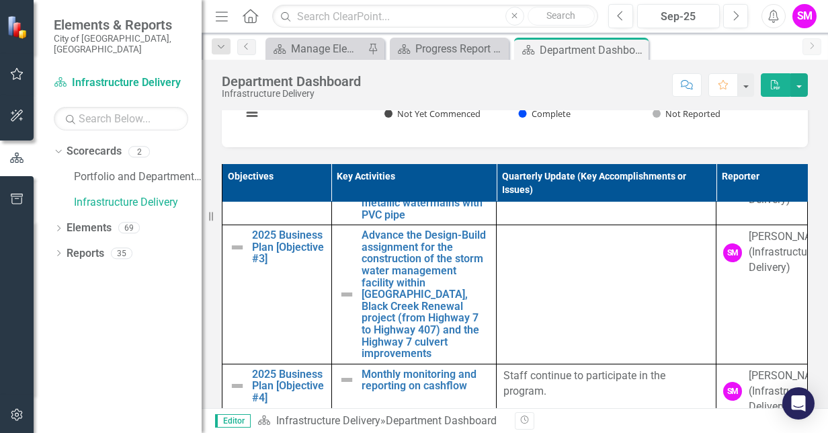
scroll to position [604, 0]
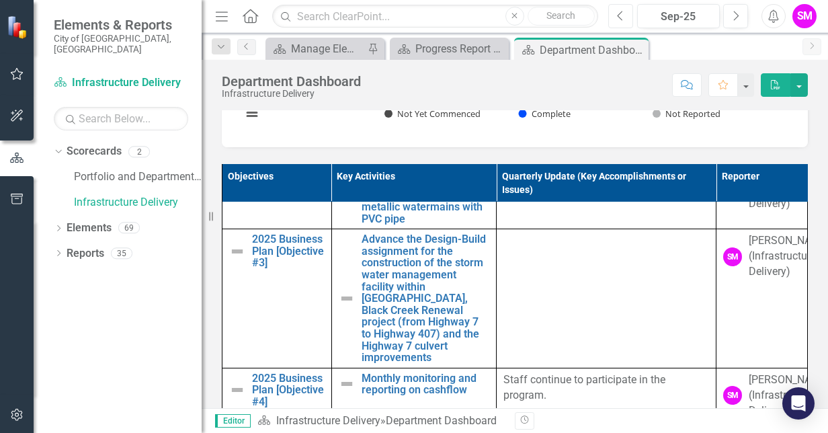
click at [625, 15] on button "Previous" at bounding box center [620, 16] width 25 height 24
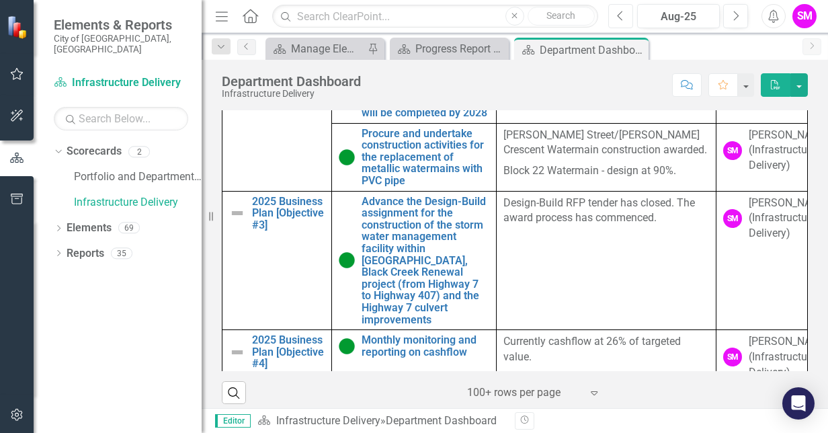
scroll to position [459, 0]
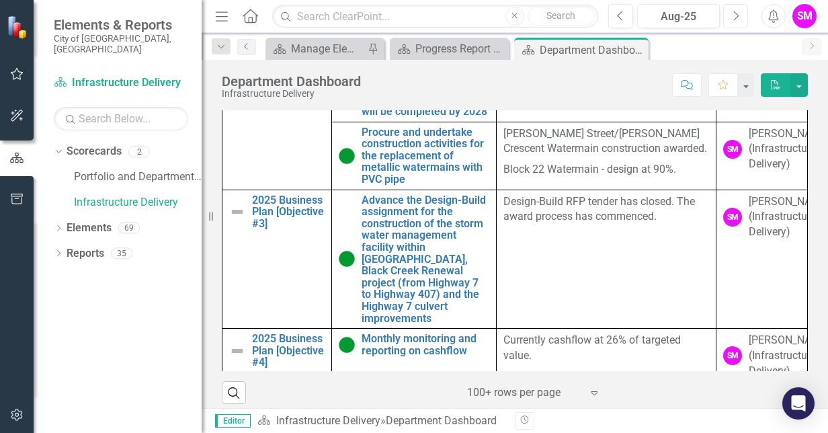
click at [740, 9] on button "Next" at bounding box center [735, 16] width 25 height 24
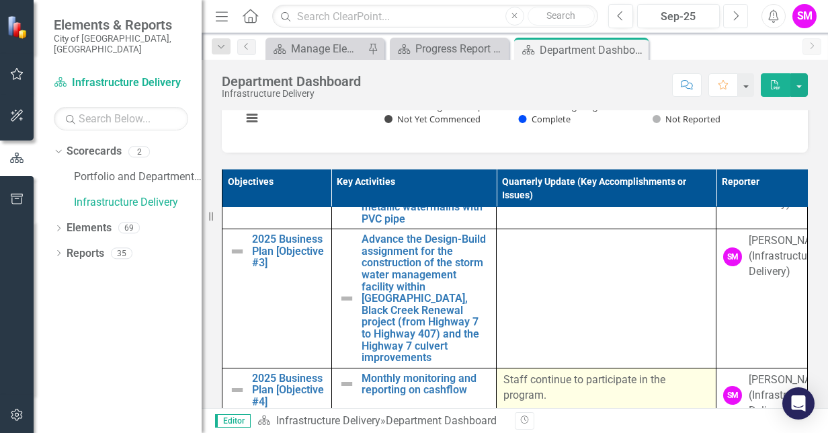
scroll to position [604, 0]
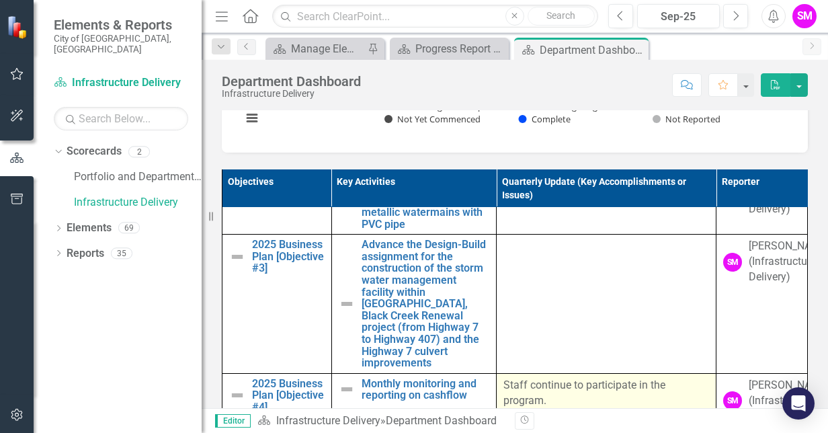
click at [530, 303] on td at bounding box center [607, 304] width 220 height 139
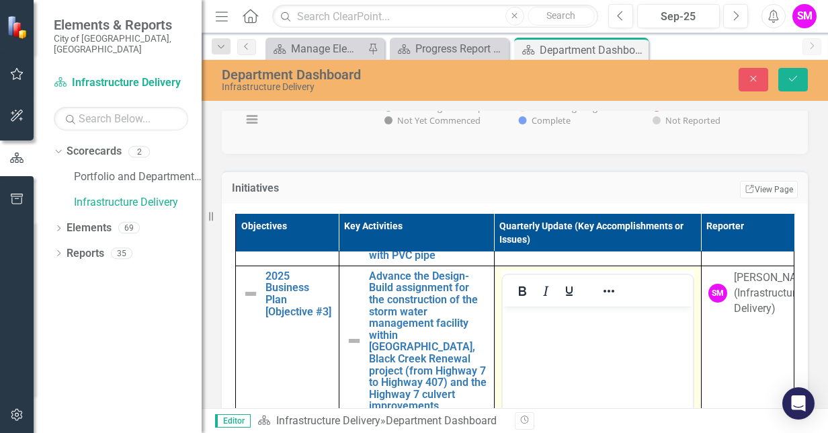
scroll to position [710, 0]
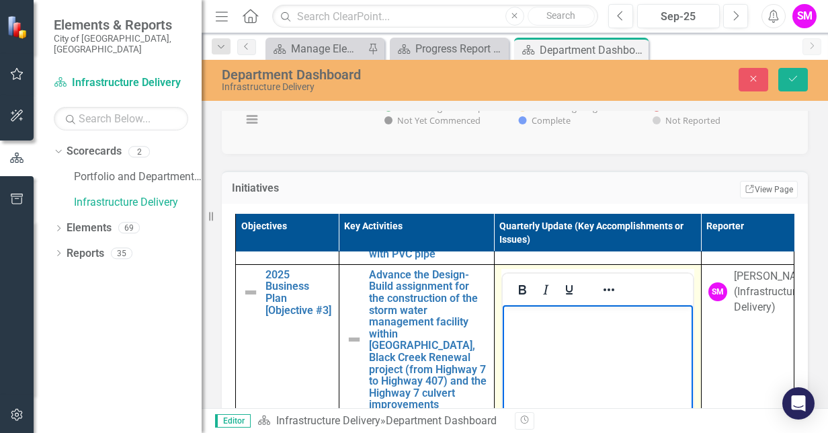
click at [560, 346] on body "Rich Text Area. Press ALT-0 for help." at bounding box center [597, 406] width 190 height 202
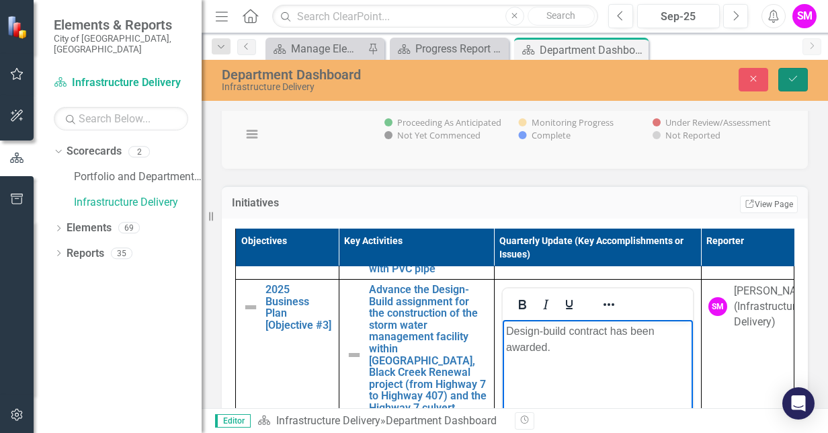
click at [793, 75] on icon "Save" at bounding box center [793, 78] width 12 height 9
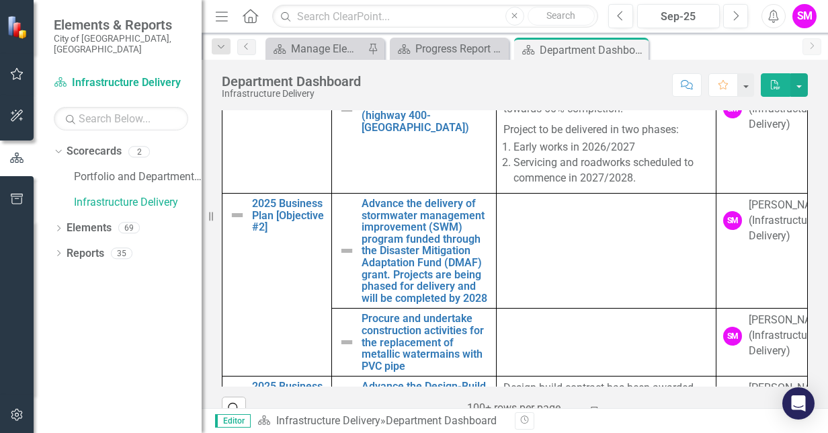
scroll to position [362, 0]
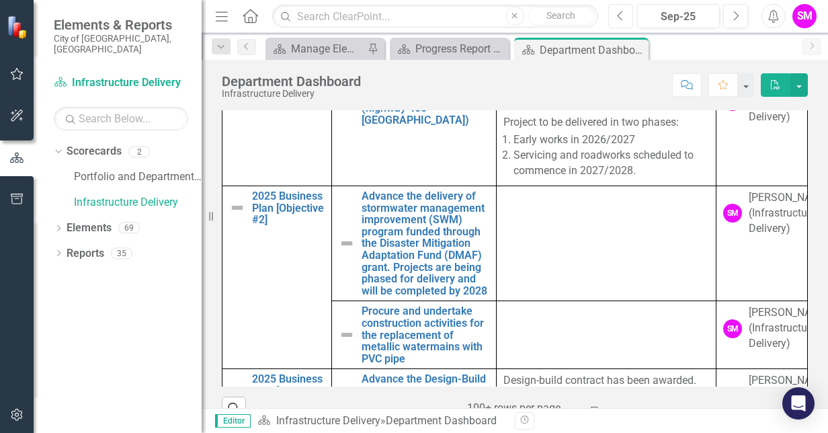
click at [627, 13] on button "Previous" at bounding box center [620, 16] width 25 height 24
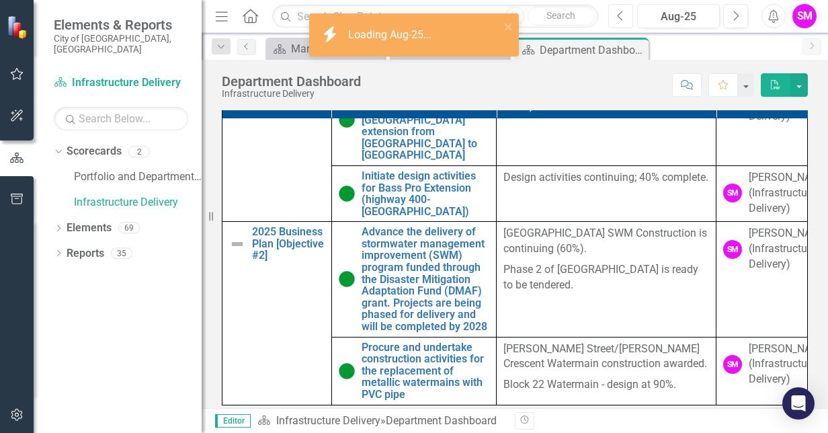
scroll to position [280, 0]
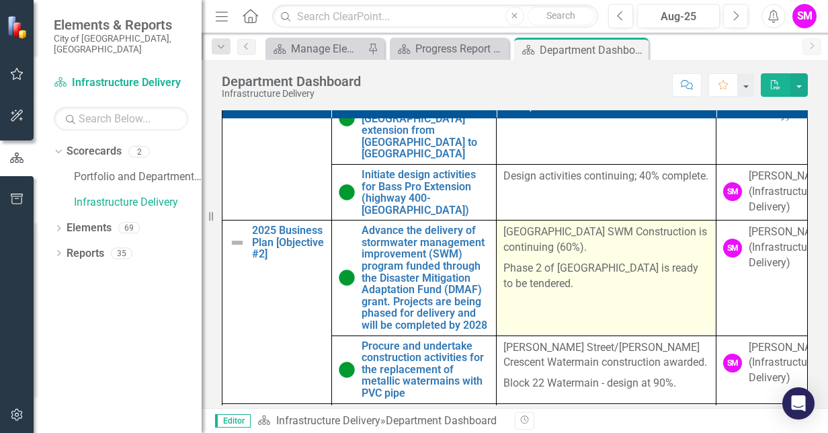
drag, startPoint x: 601, startPoint y: 323, endPoint x: 526, endPoint y: 303, distance: 77.3
click at [526, 292] on p "Phase 2 of [GEOGRAPHIC_DATA] is ready to be tendered." at bounding box center [607, 275] width 206 height 34
click at [599, 292] on p "Phase 2 of [GEOGRAPHIC_DATA] is ready to be tendered." at bounding box center [607, 275] width 206 height 34
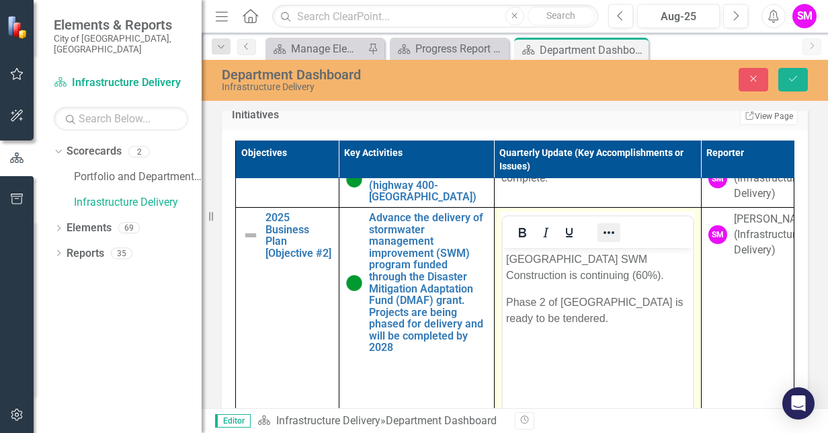
scroll to position [377, 0]
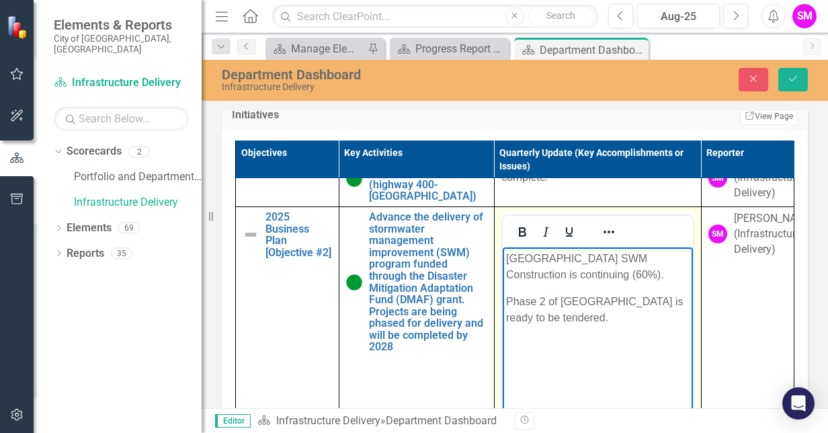
drag, startPoint x: 651, startPoint y: 319, endPoint x: 494, endPoint y: 258, distance: 168.2
click at [502, 258] on html "[GEOGRAPHIC_DATA] SWM Construction is continuing (60%). Phase 2 of [GEOGRAPHIC_…" at bounding box center [597, 348] width 190 height 202
copy body "[GEOGRAPHIC_DATA] SWM Construction is continuing (60%). Phase 2 of [GEOGRAPHIC_…"
click at [793, 73] on button "Save" at bounding box center [794, 80] width 30 height 24
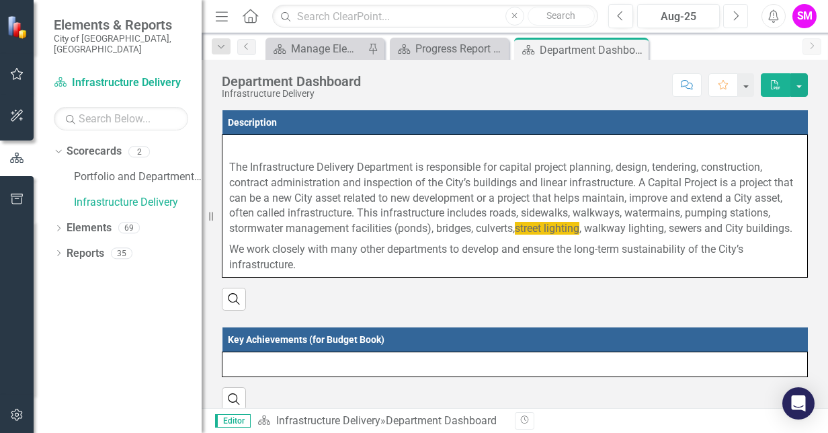
click at [731, 17] on button "Next" at bounding box center [735, 16] width 25 height 24
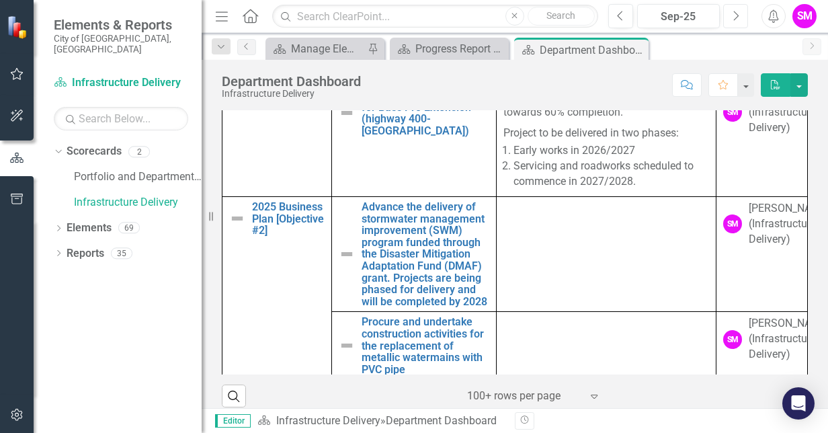
scroll to position [342, 0]
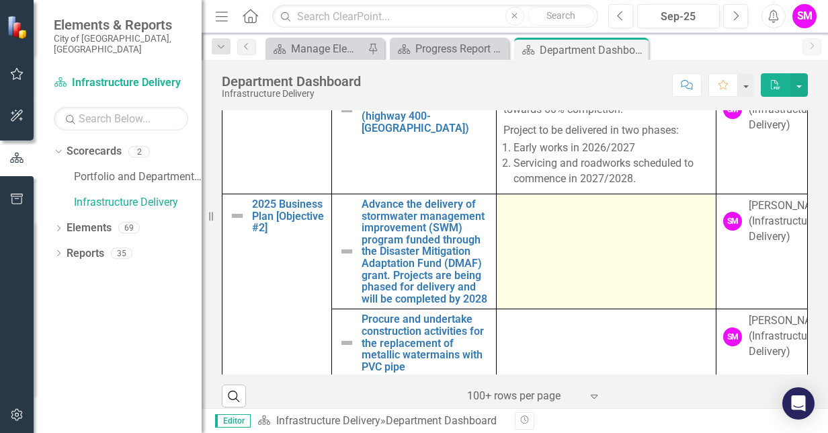
click at [561, 281] on td at bounding box center [607, 251] width 220 height 115
click at [578, 296] on td at bounding box center [607, 251] width 220 height 115
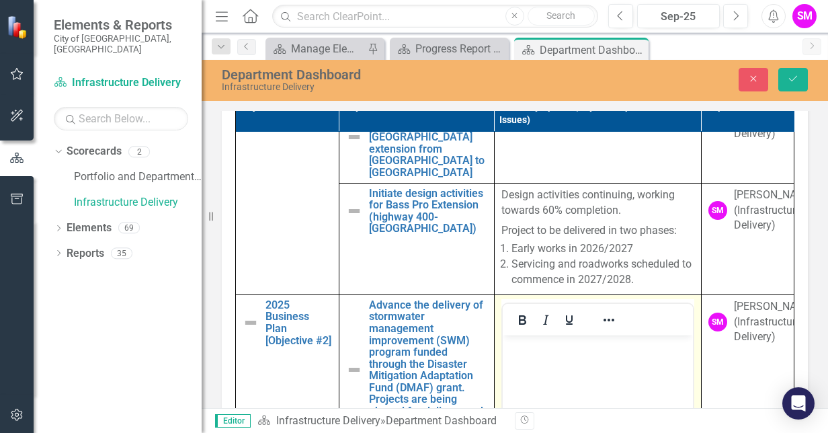
scroll to position [0, 0]
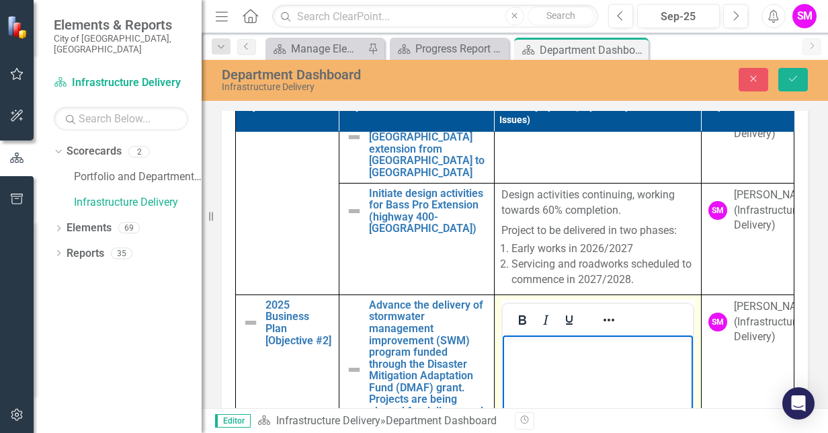
click at [540, 366] on body "Rich Text Area. Press ALT-0 for help." at bounding box center [597, 436] width 190 height 202
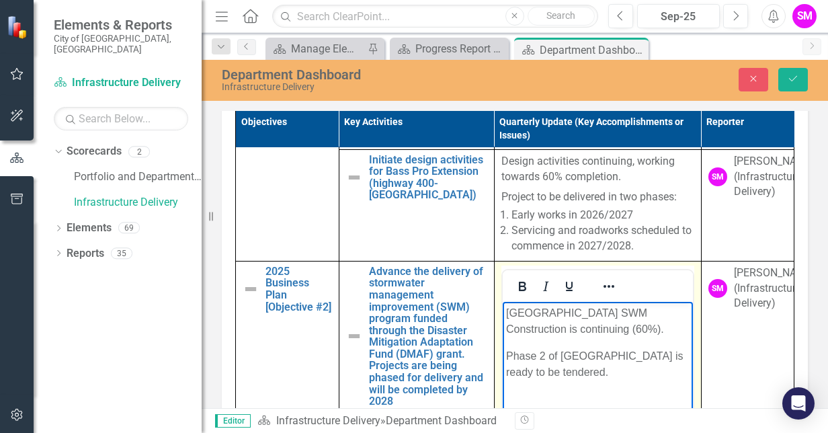
scroll to position [391, 0]
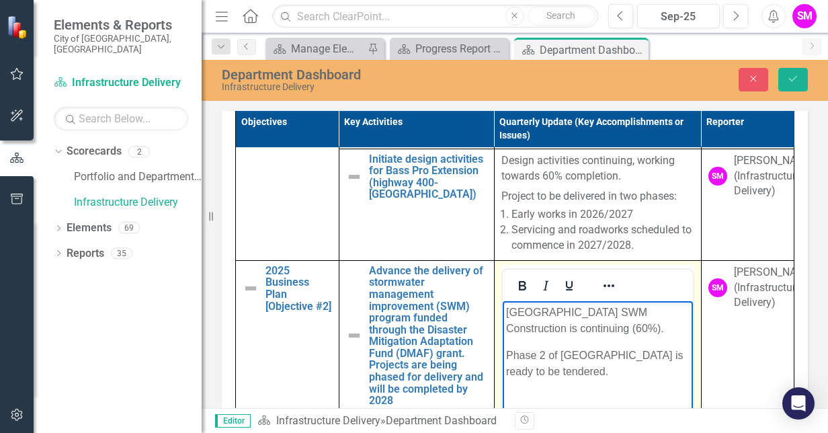
click at [636, 329] on p "[GEOGRAPHIC_DATA] SWM Construction is continuing (60%)." at bounding box center [598, 320] width 184 height 32
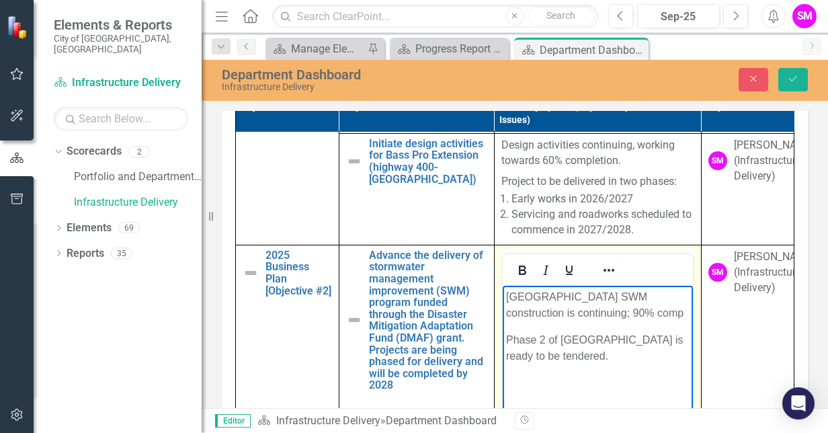
click at [578, 313] on p "[GEOGRAPHIC_DATA] SWM construction is continuing; 90% comp" at bounding box center [598, 304] width 184 height 32
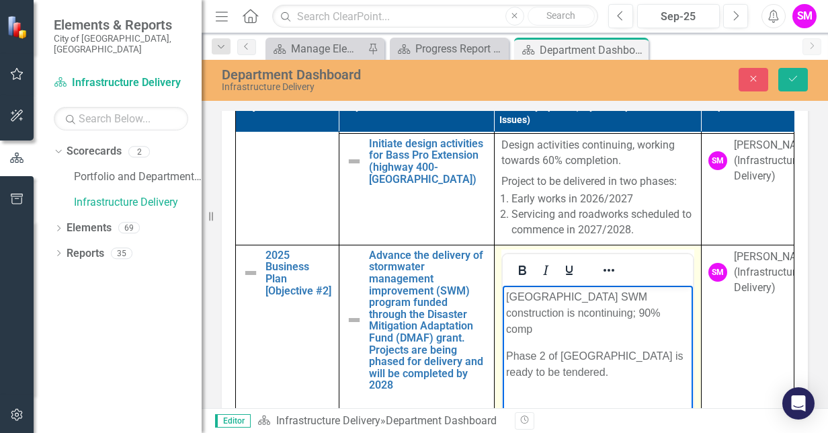
scroll to position [721, 0]
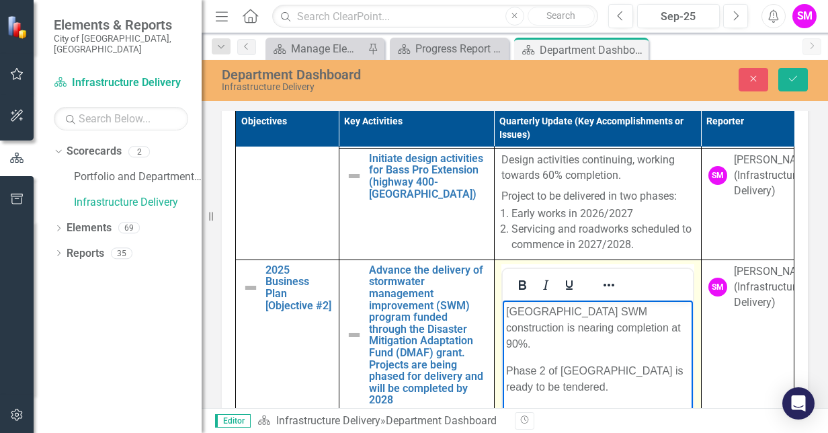
click at [612, 310] on p "[GEOGRAPHIC_DATA] SWM construction is nearing completion at 90%." at bounding box center [598, 327] width 184 height 48
drag, startPoint x: 651, startPoint y: 386, endPoint x: 537, endPoint y: 384, distance: 114.3
click at [537, 384] on p "Phase 2 of [GEOGRAPHIC_DATA] is ready to be tendered." at bounding box center [598, 378] width 184 height 32
click at [578, 379] on p "Phase 2 of [GEOGRAPHIC_DATA]" at bounding box center [598, 370] width 184 height 16
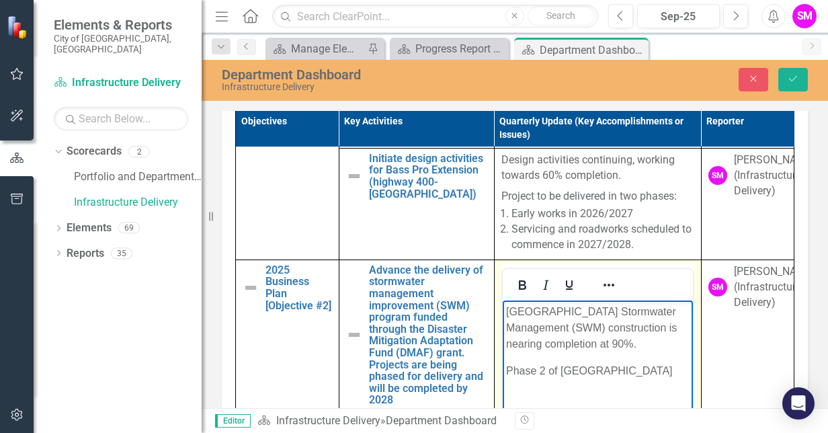
click at [578, 379] on p "Phase 2 of [GEOGRAPHIC_DATA]" at bounding box center [598, 370] width 184 height 16
click at [614, 379] on p "Phase 2 of [GEOGRAPHIC_DATA]" at bounding box center [598, 370] width 184 height 16
drag, startPoint x: 621, startPoint y: 385, endPoint x: 535, endPoint y: 387, distance: 86.1
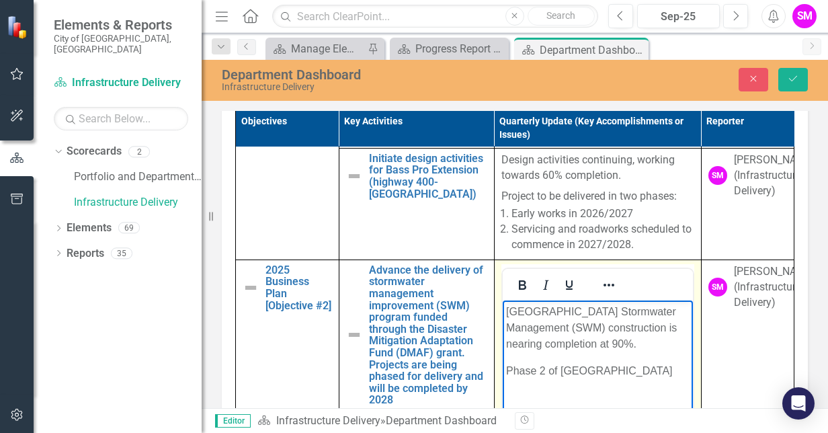
click at [535, 379] on p "Phase 2 of [GEOGRAPHIC_DATA]" at bounding box center [598, 370] width 184 height 16
click at [582, 400] on body "[GEOGRAPHIC_DATA] Stormwater Management (SWM) construction is nearing completio…" at bounding box center [597, 401] width 190 height 202
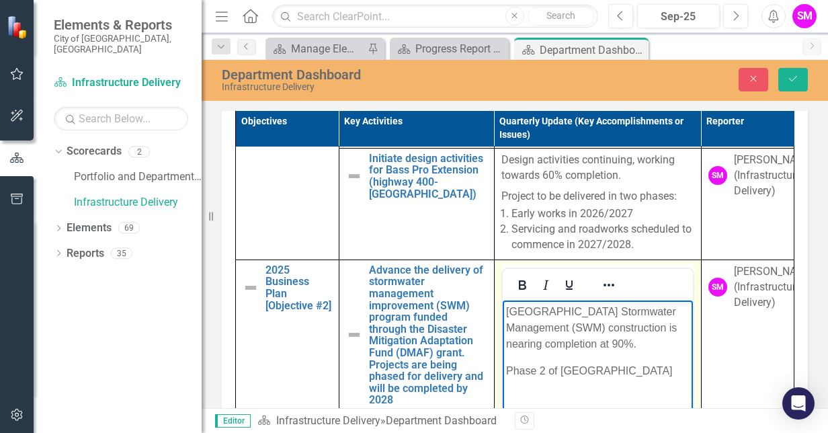
click at [569, 379] on p "Phase 2 of [GEOGRAPHIC_DATA]" at bounding box center [598, 370] width 184 height 16
click at [623, 398] on body "[GEOGRAPHIC_DATA] Stormwater Management (SWM) construction is nearing completio…" at bounding box center [597, 401] width 190 height 202
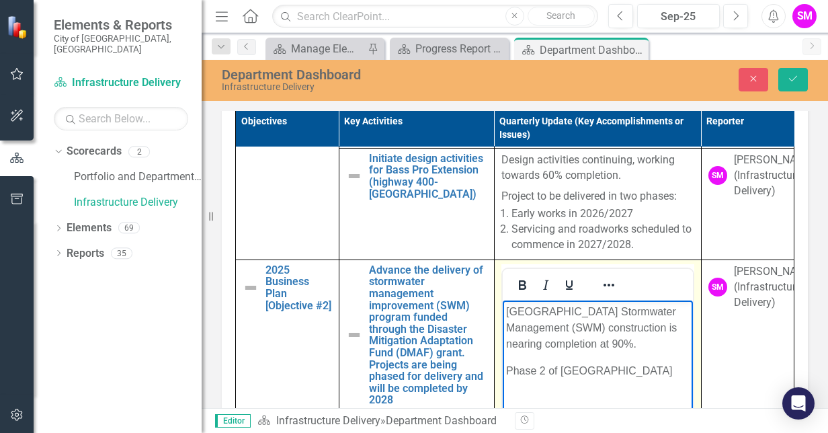
click at [623, 398] on body "[GEOGRAPHIC_DATA] Stormwater Management (SWM) construction is nearing completio…" at bounding box center [597, 401] width 190 height 202
click at [622, 384] on p "Phase 2 of [GEOGRAPHIC_DATA] was awarded to the contractor" at bounding box center [598, 378] width 184 height 32
click at [680, 385] on p "Phase 2 of [GEOGRAPHIC_DATA] was awarded to the contractor" at bounding box center [598, 378] width 184 height 32
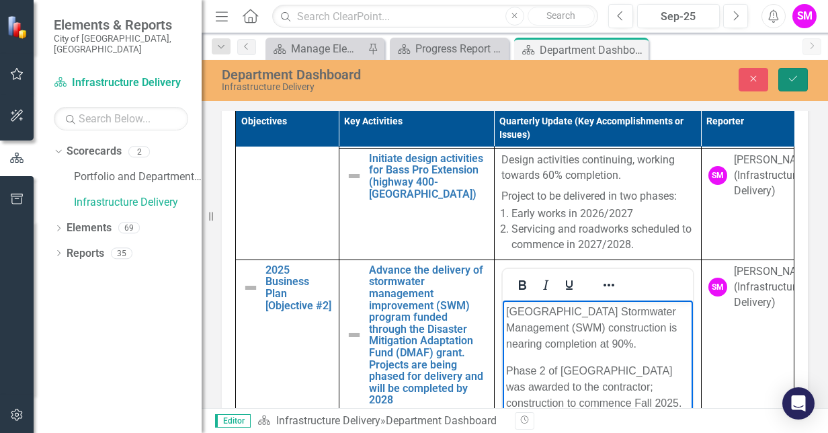
click at [793, 81] on icon "Save" at bounding box center [793, 78] width 12 height 9
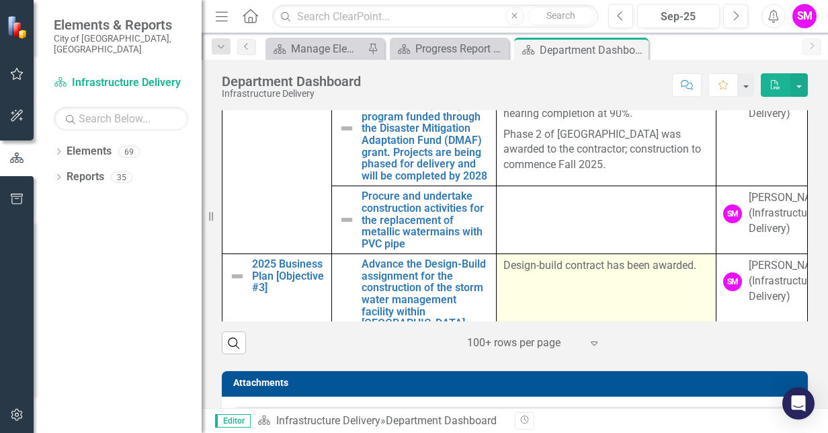
scroll to position [414, 0]
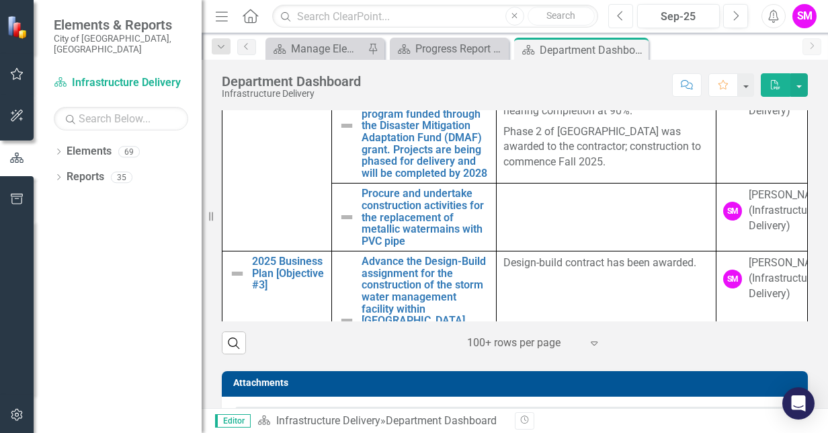
click at [625, 15] on button "Previous" at bounding box center [620, 16] width 25 height 24
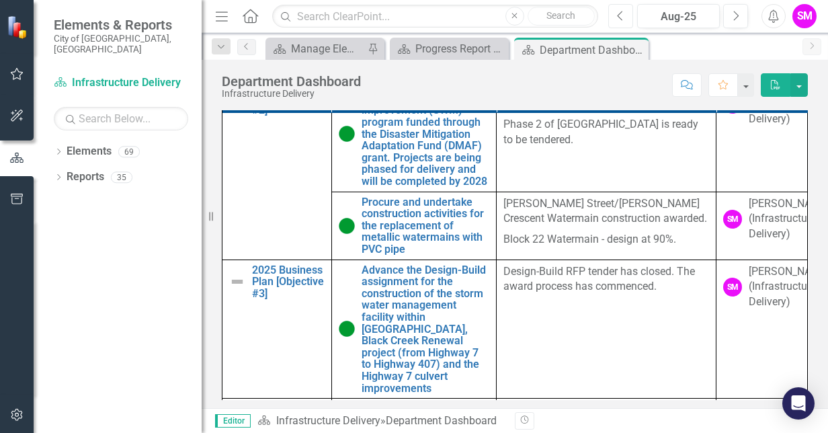
scroll to position [419, 0]
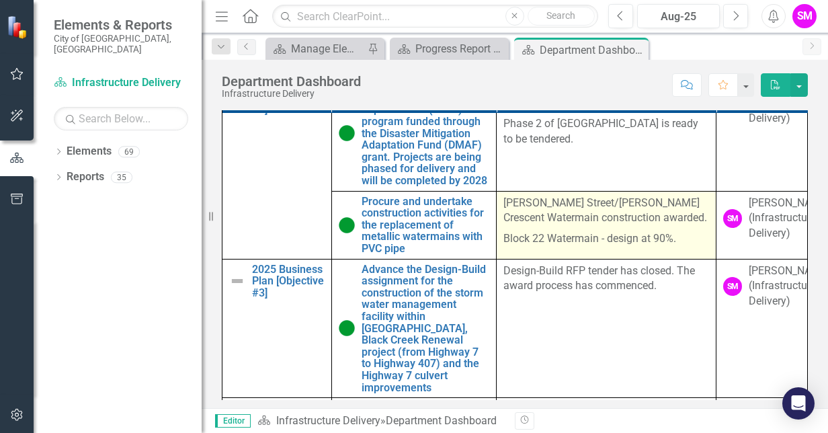
drag, startPoint x: 678, startPoint y: 274, endPoint x: 542, endPoint y: 247, distance: 138.6
click at [542, 247] on span "[PERSON_NAME] Street/[PERSON_NAME] Crescent Watermain construction awarded. Blo…" at bounding box center [607, 222] width 206 height 52
click at [542, 229] on p "[PERSON_NAME] Street/[PERSON_NAME] Crescent Watermain construction awarded." at bounding box center [607, 213] width 206 height 34
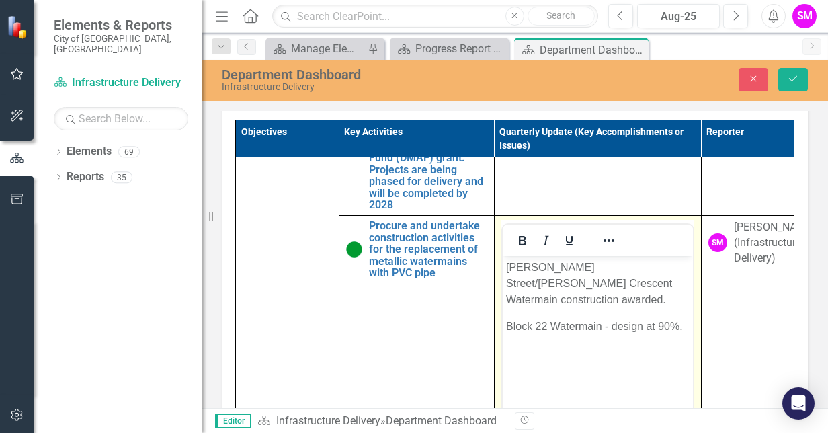
scroll to position [498, 0]
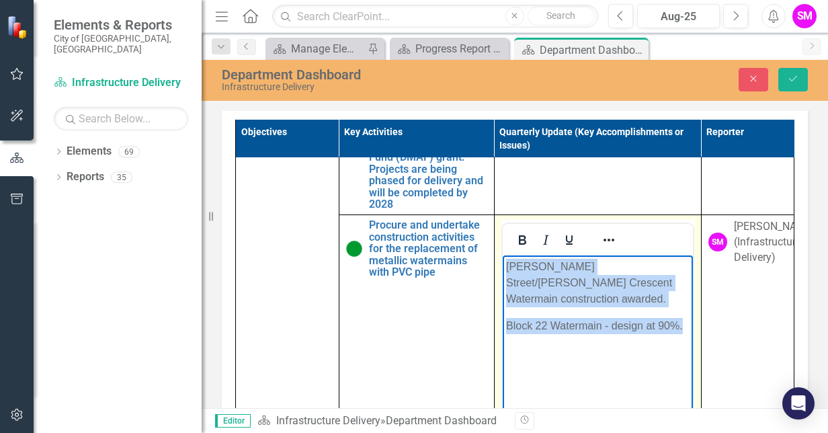
drag, startPoint x: 682, startPoint y: 311, endPoint x: 500, endPoint y: 258, distance: 189.8
click at [502, 258] on html "[PERSON_NAME] Street/[PERSON_NAME] Crescent Watermain construction awarded. Blo…" at bounding box center [597, 356] width 190 height 202
copy body "[PERSON_NAME] Street/[PERSON_NAME] Crescent Watermain construction awarded. Blo…"
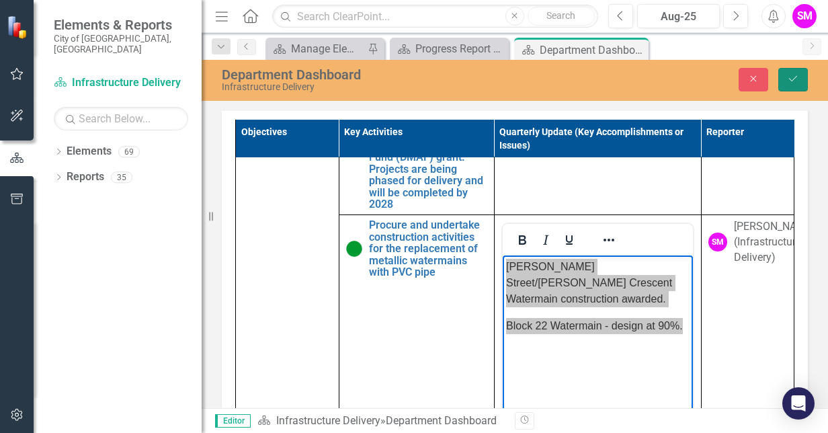
click at [796, 86] on button "Save" at bounding box center [794, 80] width 30 height 24
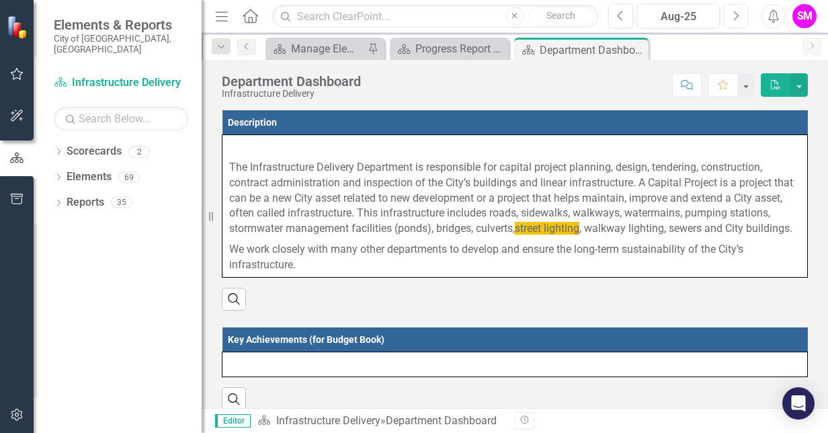
click at [731, 19] on button "Next" at bounding box center [735, 16] width 25 height 24
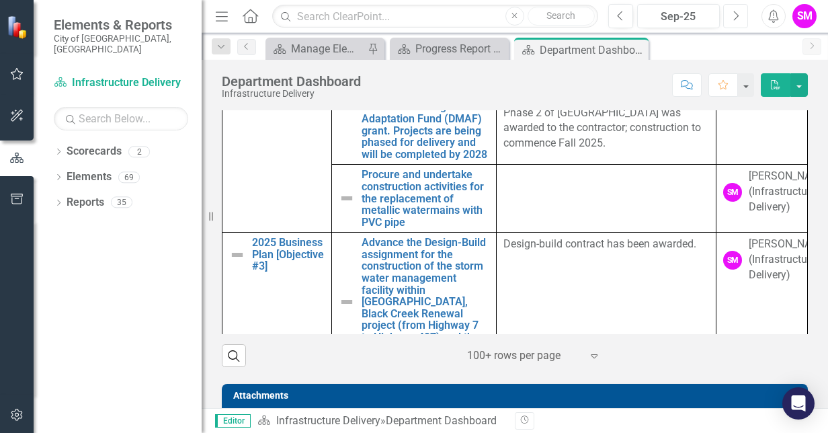
scroll to position [448, 0]
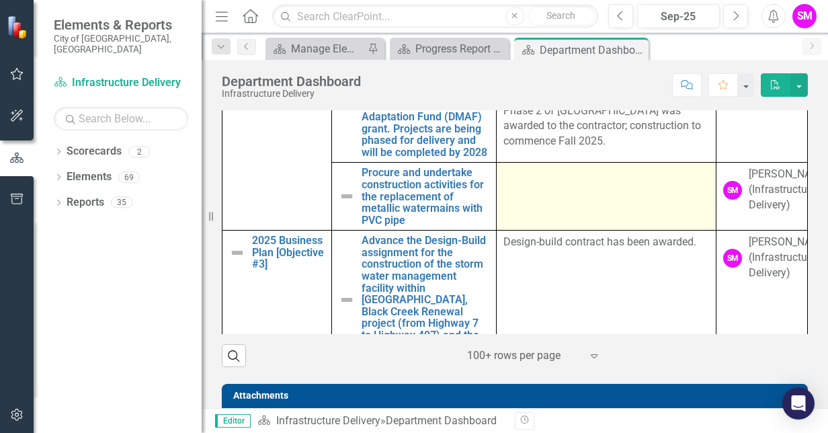
click at [555, 231] on td at bounding box center [607, 197] width 220 height 68
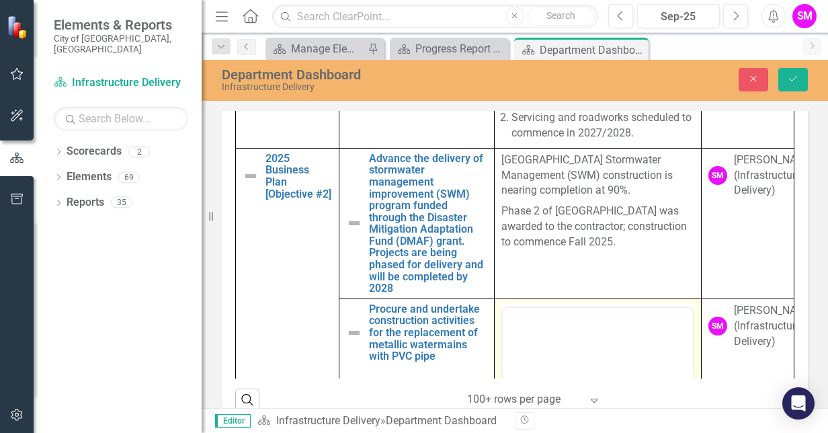
scroll to position [0, 0]
click at [526, 352] on p "Rich Text Area. Press ALT-0 for help." at bounding box center [598, 350] width 184 height 16
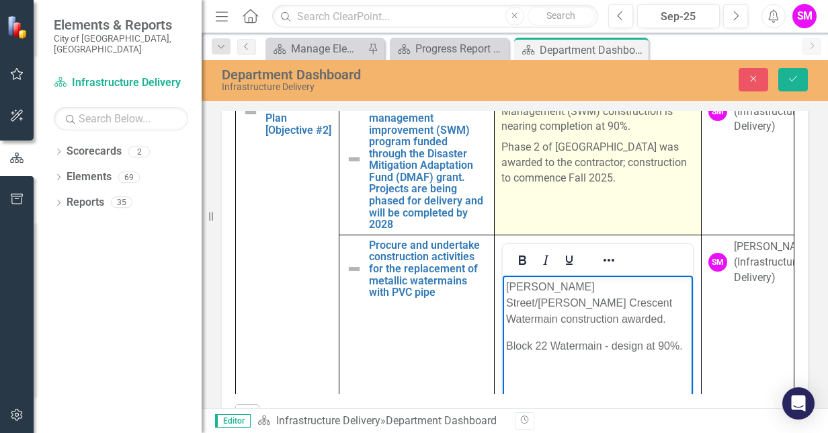
scroll to position [528, 0]
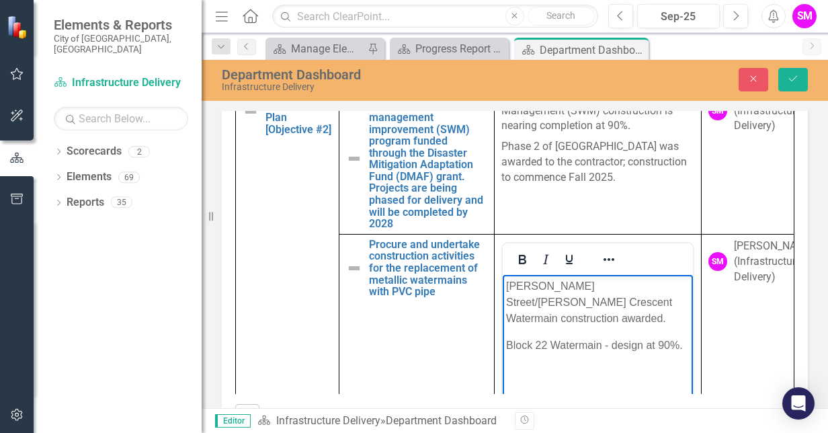
click at [672, 303] on p "[PERSON_NAME] Street/[PERSON_NAME] Crescent Watermain construction awarded." at bounding box center [598, 302] width 184 height 48
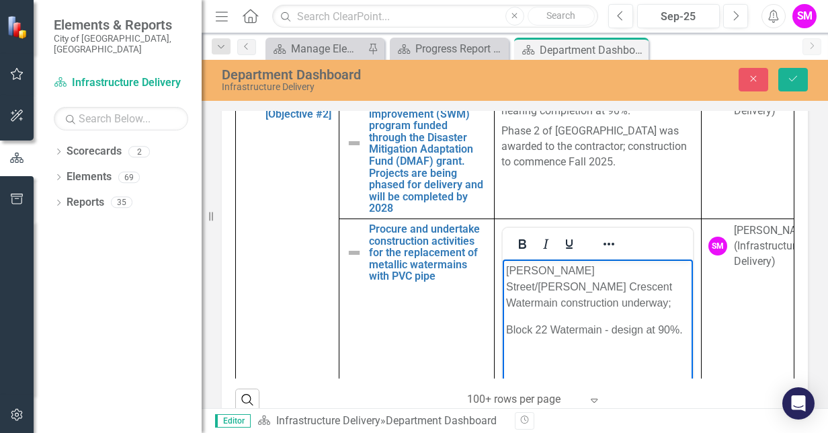
scroll to position [760, 0]
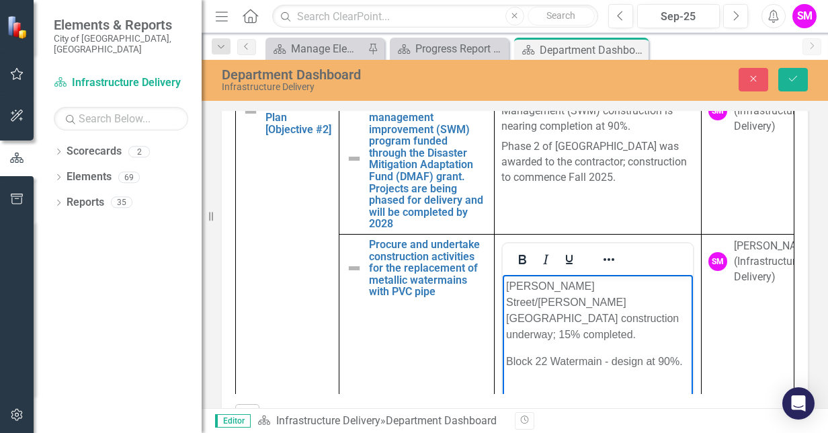
click at [658, 354] on p "Block 22 Watermain - design at 90%." at bounding box center [598, 362] width 184 height 16
click at [594, 362] on p "Block 22 Watermain - design at 100%." at bounding box center [598, 362] width 184 height 16
click at [803, 83] on button "Save" at bounding box center [794, 80] width 30 height 24
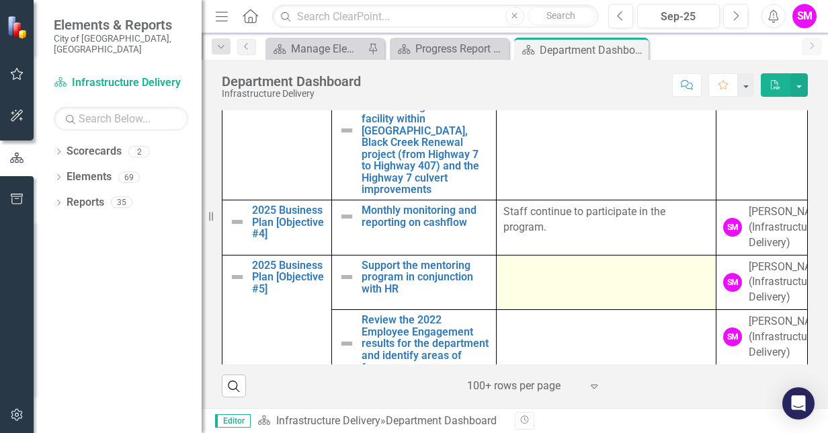
scroll to position [760, 0]
